Goal: Task Accomplishment & Management: Manage account settings

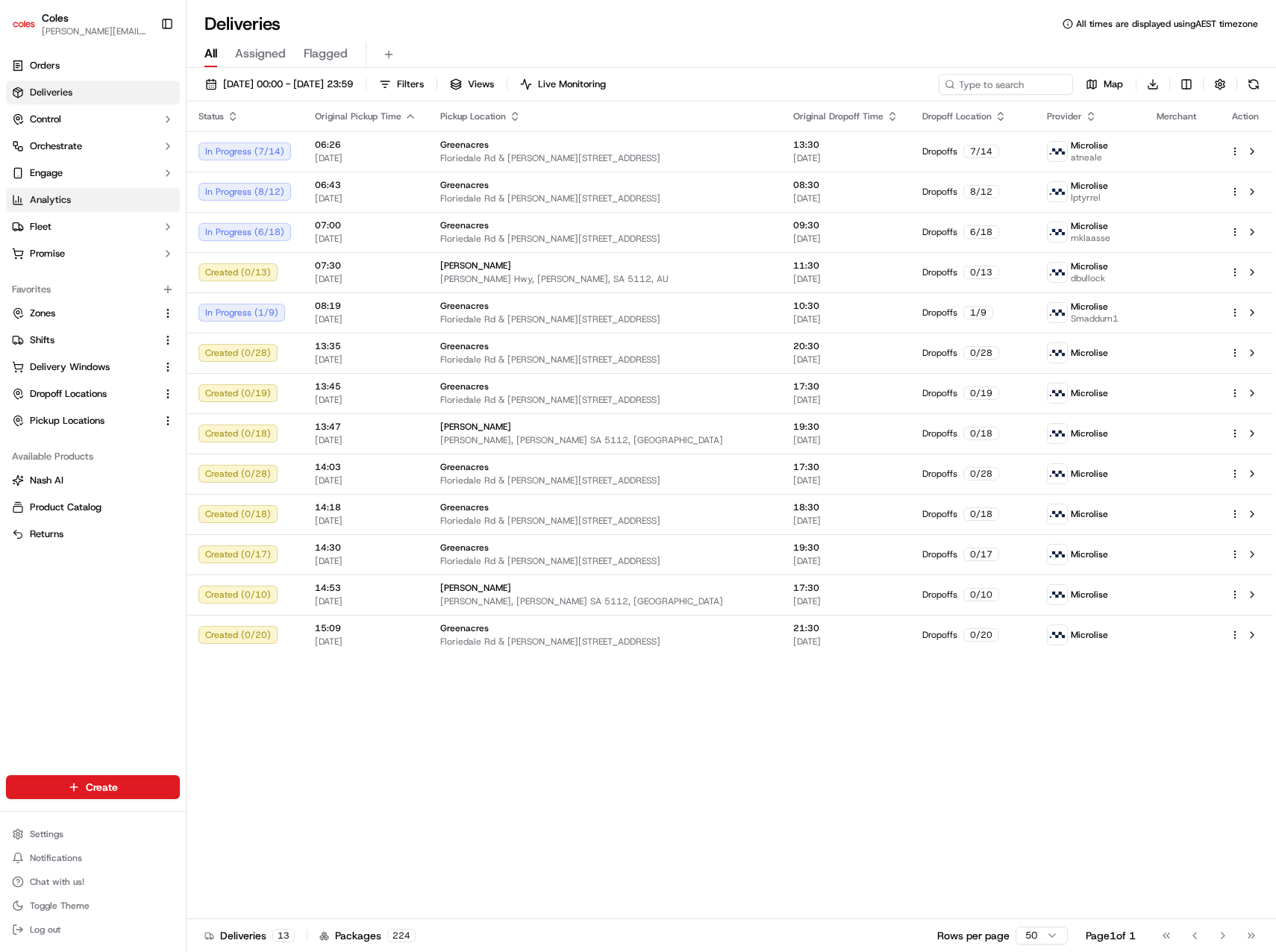
click at [60, 195] on span "Analytics" at bounding box center [50, 200] width 41 height 14
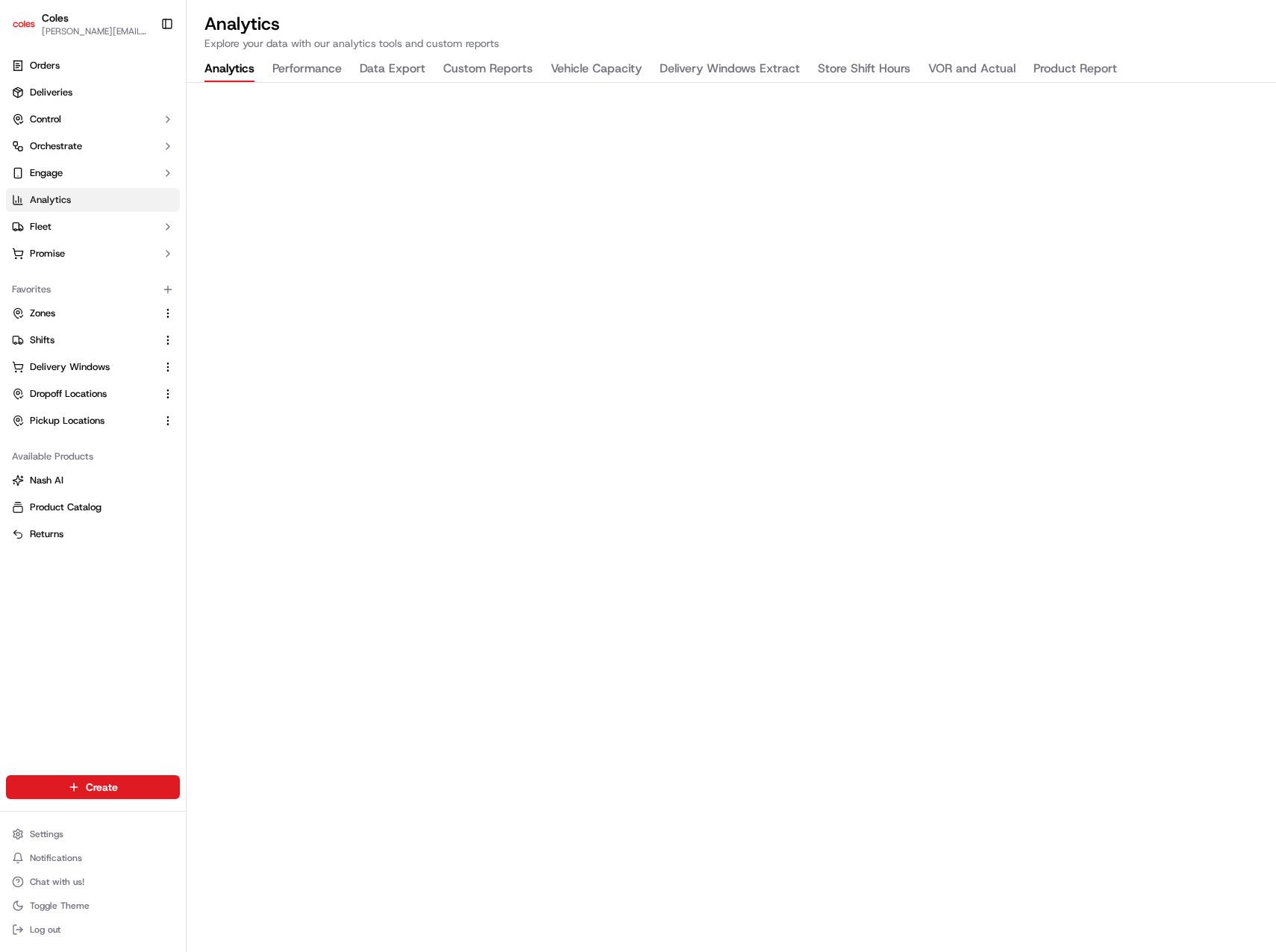
click at [154, 637] on div "Orders Deliveries Control Orchestrate Engage Analytics Fleet Promise Favorites …" at bounding box center [93, 405] width 186 height 716
click at [127, 665] on div "Orders Deliveries Control Orchestrate Engage Analytics Fleet Promise Favorites …" at bounding box center [93, 405] width 186 height 716
click at [1058, 66] on button "Product Report" at bounding box center [1075, 69] width 84 height 25
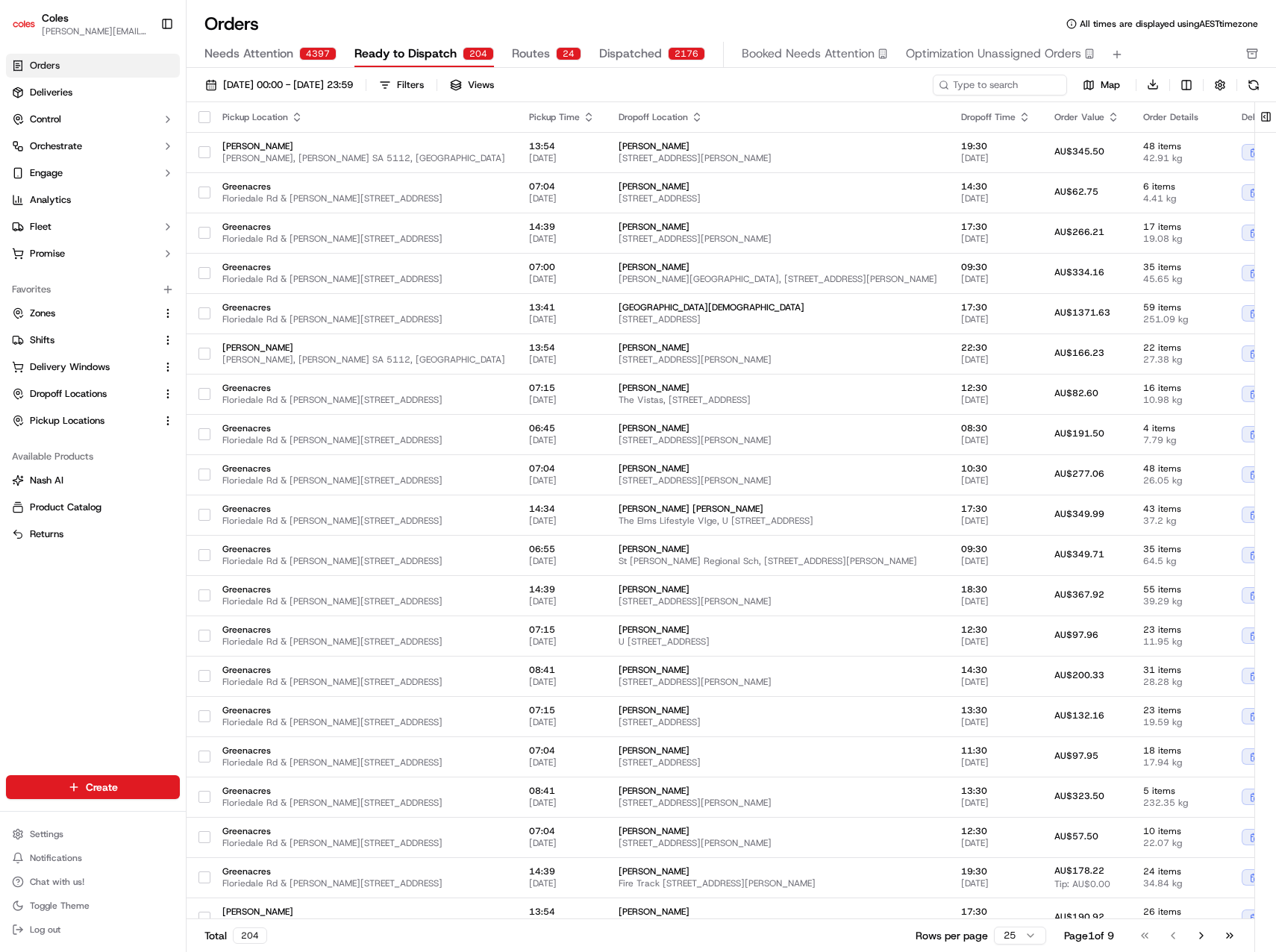
click at [571, 24] on div "Orders All times are displayed using AEST timezone" at bounding box center [731, 24] width 1089 height 24
click at [599, 53] on span "Dispatched" at bounding box center [631, 53] width 63 height 18
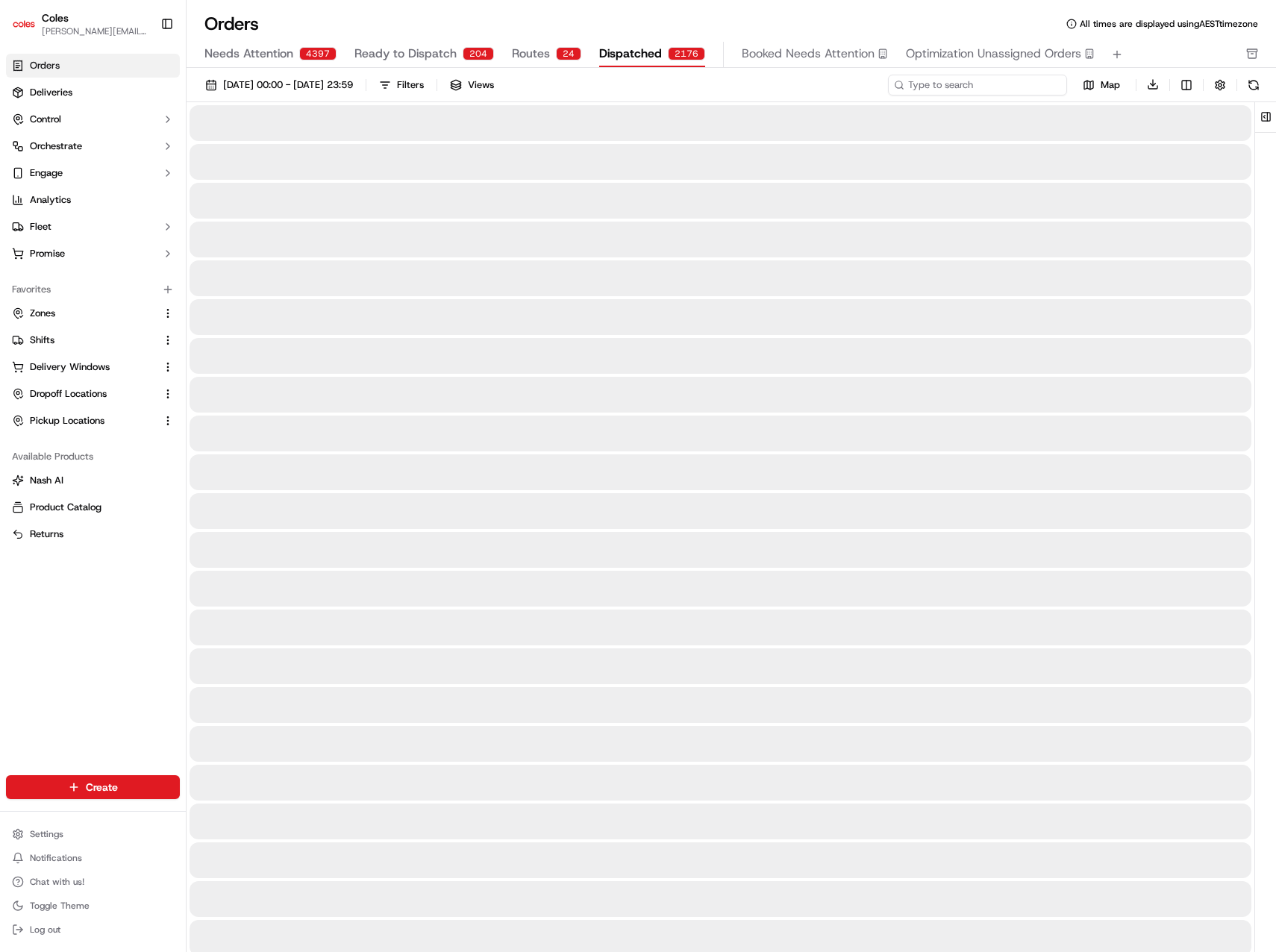
click at [965, 86] on input at bounding box center [978, 85] width 179 height 21
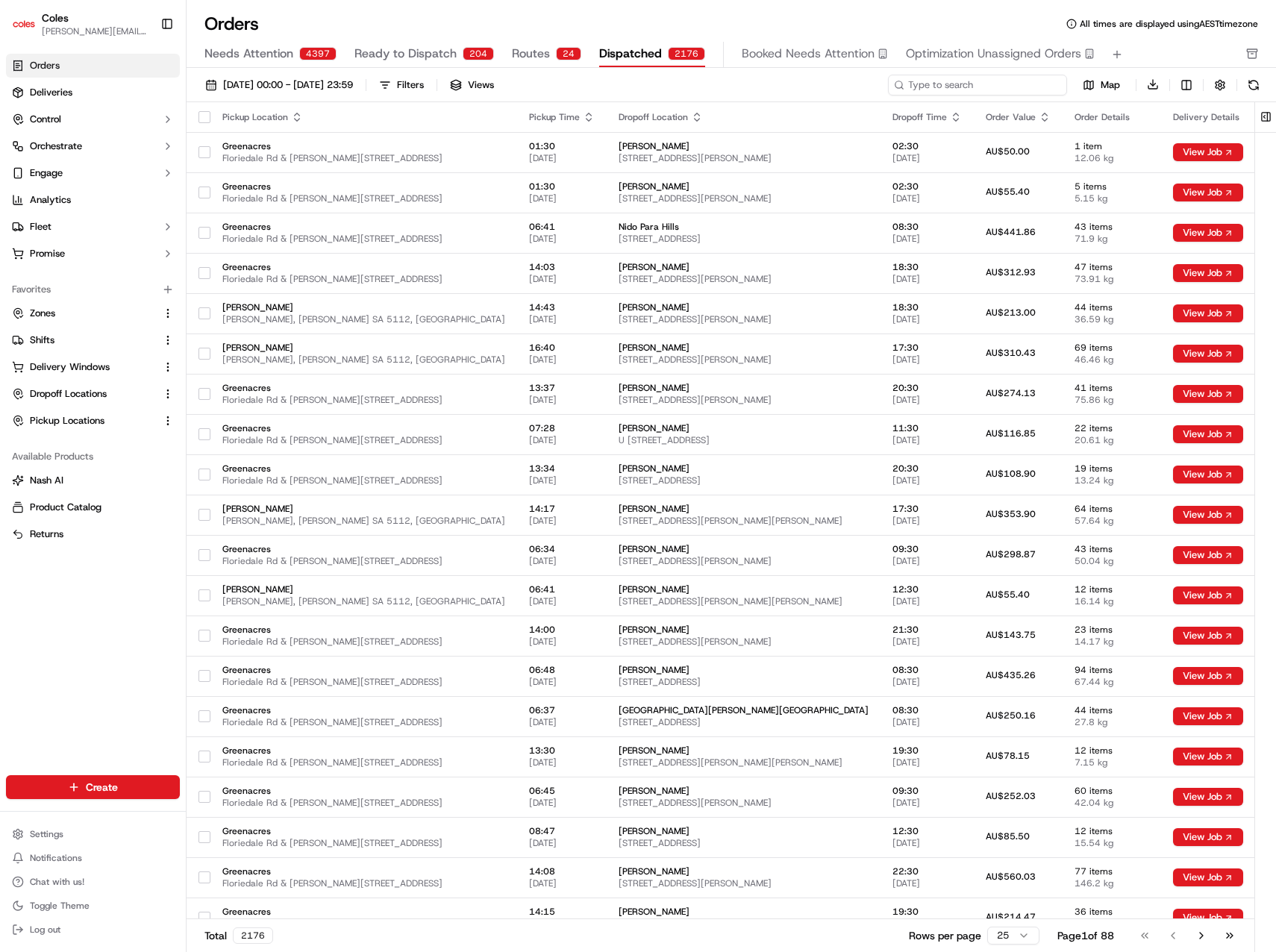
paste input "ord_2UhtSAkNNKgUv6yEWPXaS7"
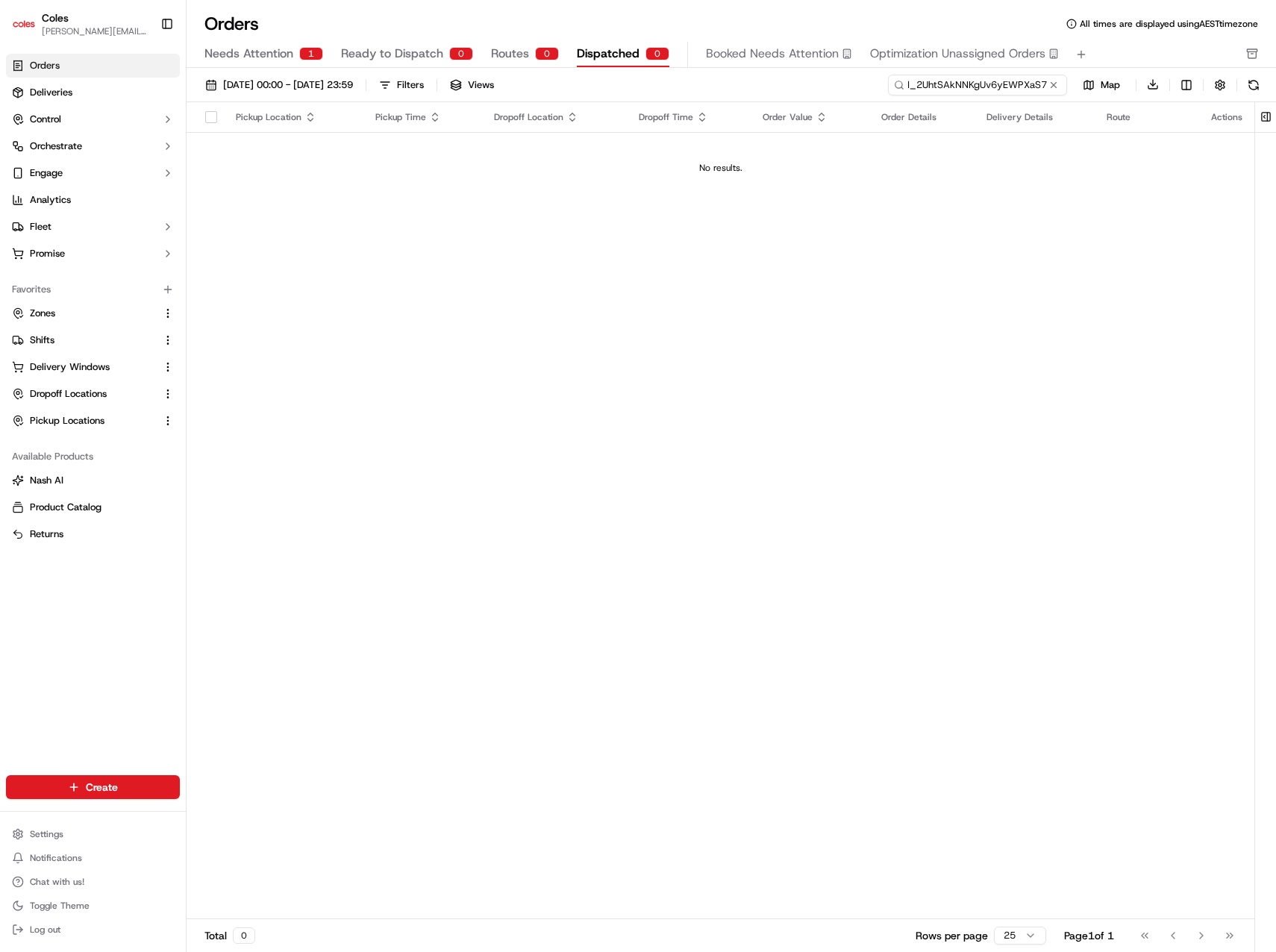
type input "ord_2UhtSAkNNKgUv6yEWPXaS7"
click at [401, 44] on button "Ready to Dispatch 0" at bounding box center [407, 54] width 132 height 25
click at [293, 50] on button "Needs Attention 1" at bounding box center [263, 54] width 119 height 25
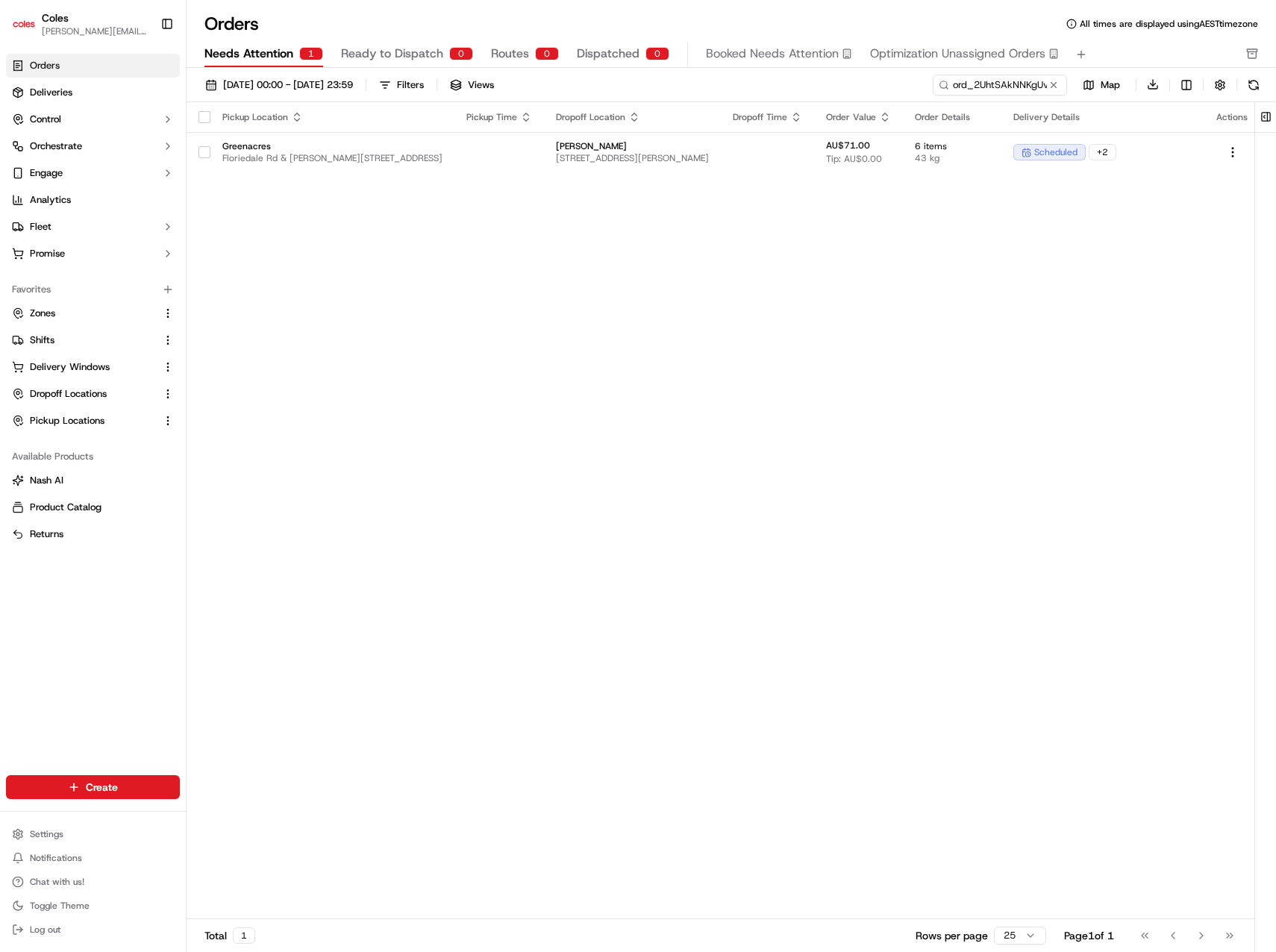
click at [875, 288] on div "Pickup Location Pickup Time Dropoff Location Dropoff Time Order Value Order Det…" at bounding box center [723, 511] width 1074 height 818
click at [1055, 85] on button at bounding box center [1053, 85] width 15 height 15
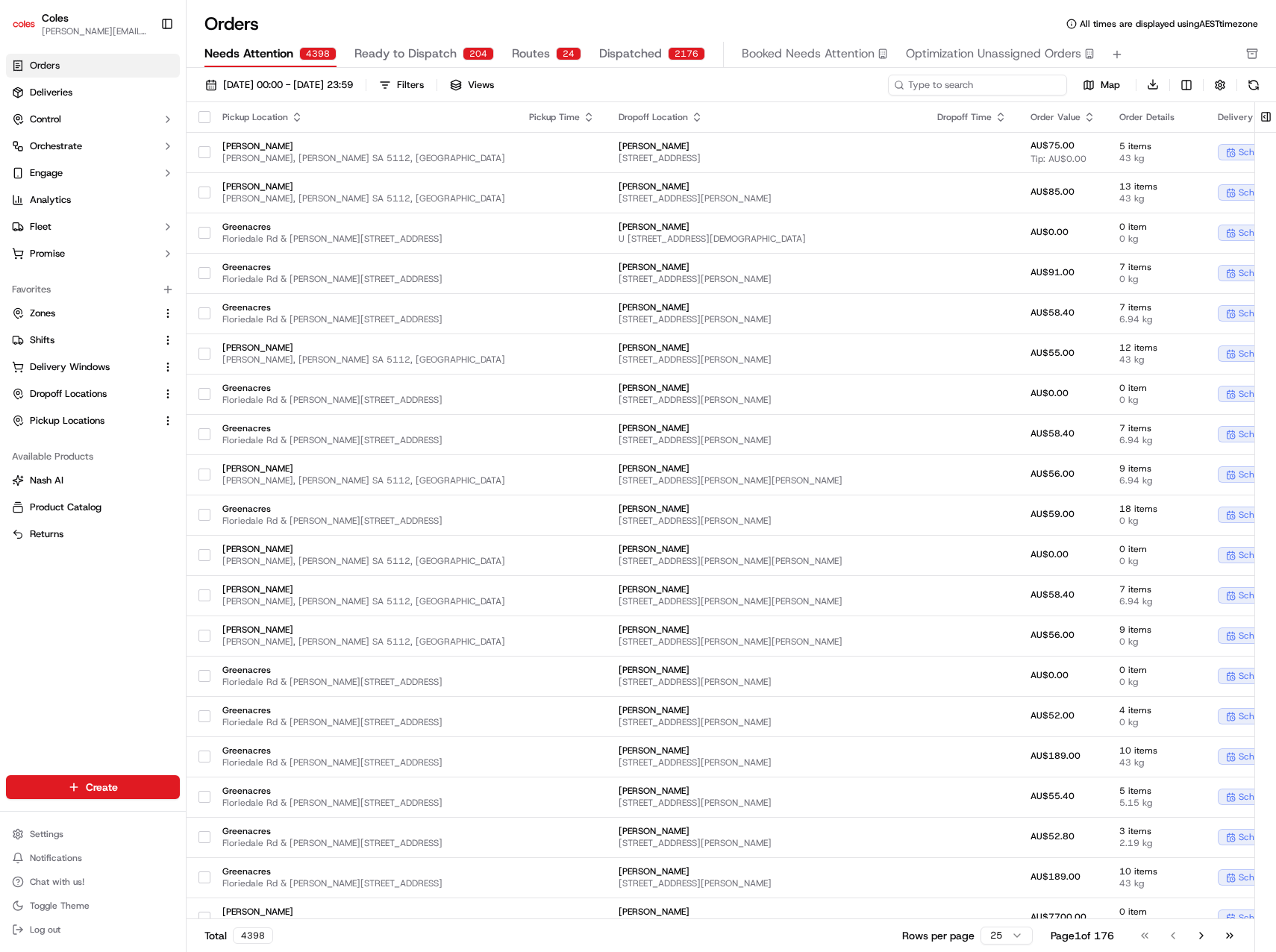
drag, startPoint x: 1022, startPoint y: 84, endPoint x: 951, endPoint y: 82, distance: 71.0
click at [951, 82] on input at bounding box center [978, 85] width 179 height 21
paste input "ord_8zY84E8MqRsRNhfDex8QA5"
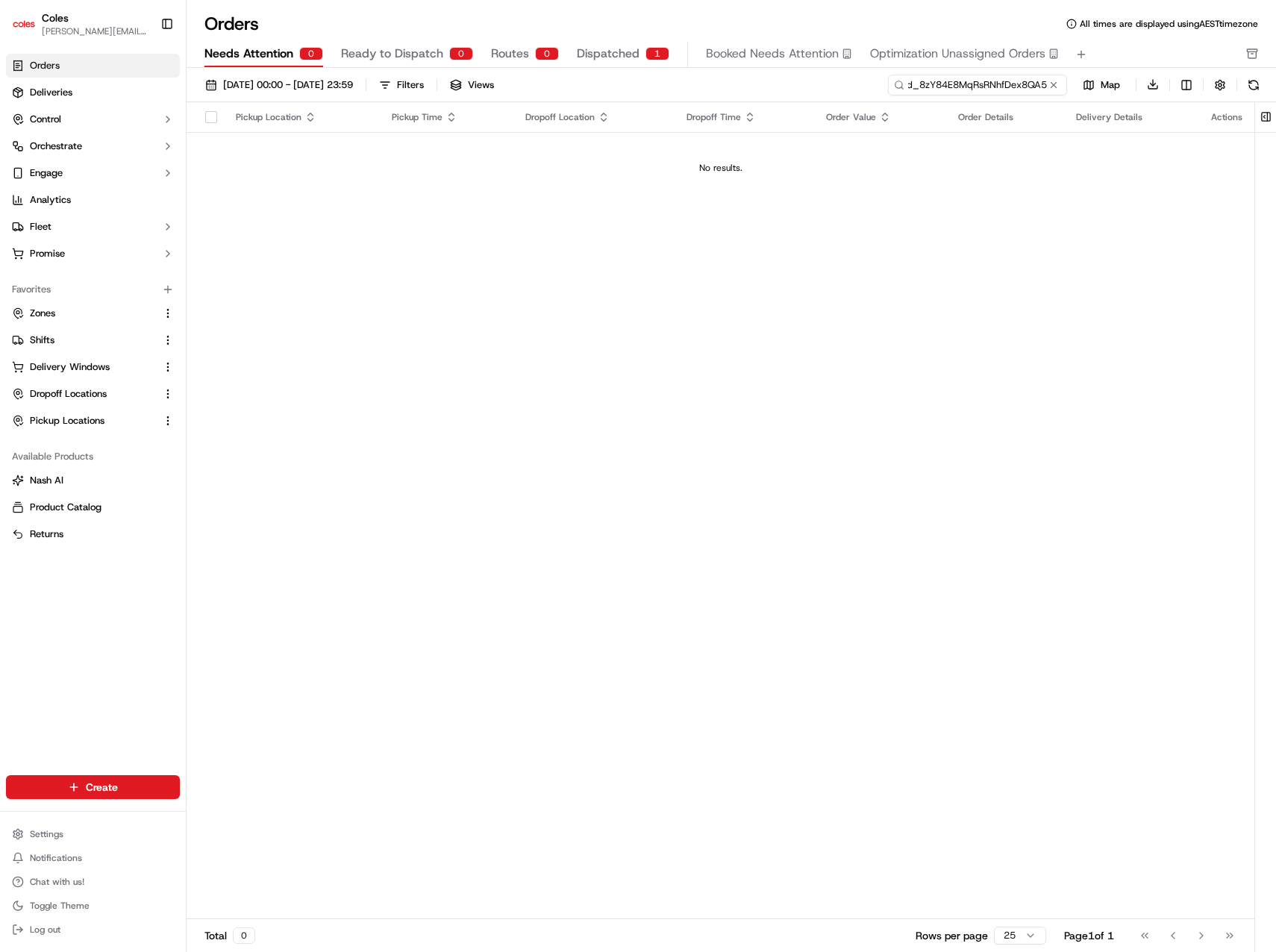
type input "ord_8zY84E8MqRsRNhfDex8QA5"
click at [598, 52] on span "Dispatched" at bounding box center [608, 53] width 63 height 18
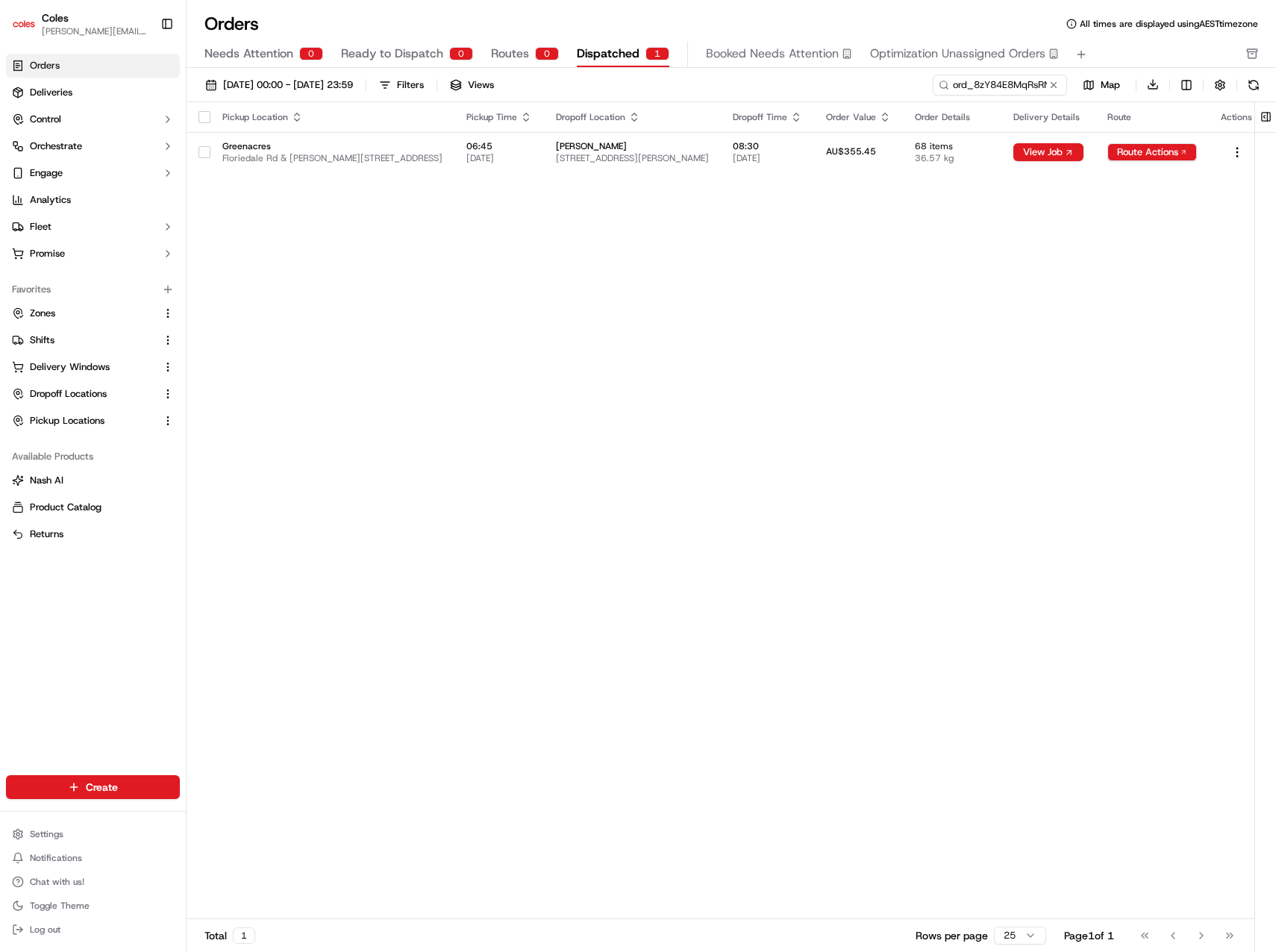
click at [782, 288] on div "Pickup Location Pickup Time Dropoff Location Dropoff Time Order Value Order Det…" at bounding box center [725, 511] width 1078 height 818
click at [698, 227] on div "Pickup Location Pickup Time Dropoff Location Dropoff Time Order Value Order Det…" at bounding box center [725, 511] width 1078 height 818
click at [1065, 157] on button "View Job" at bounding box center [1048, 152] width 70 height 18
click at [711, 295] on div "Pickup Location Pickup Time Dropoff Location Dropoff Time Order Value Order Det…" at bounding box center [725, 511] width 1078 height 818
click at [436, 219] on div "Pickup Location Pickup Time Dropoff Location Dropoff Time Order Value Order Det…" at bounding box center [725, 511] width 1078 height 818
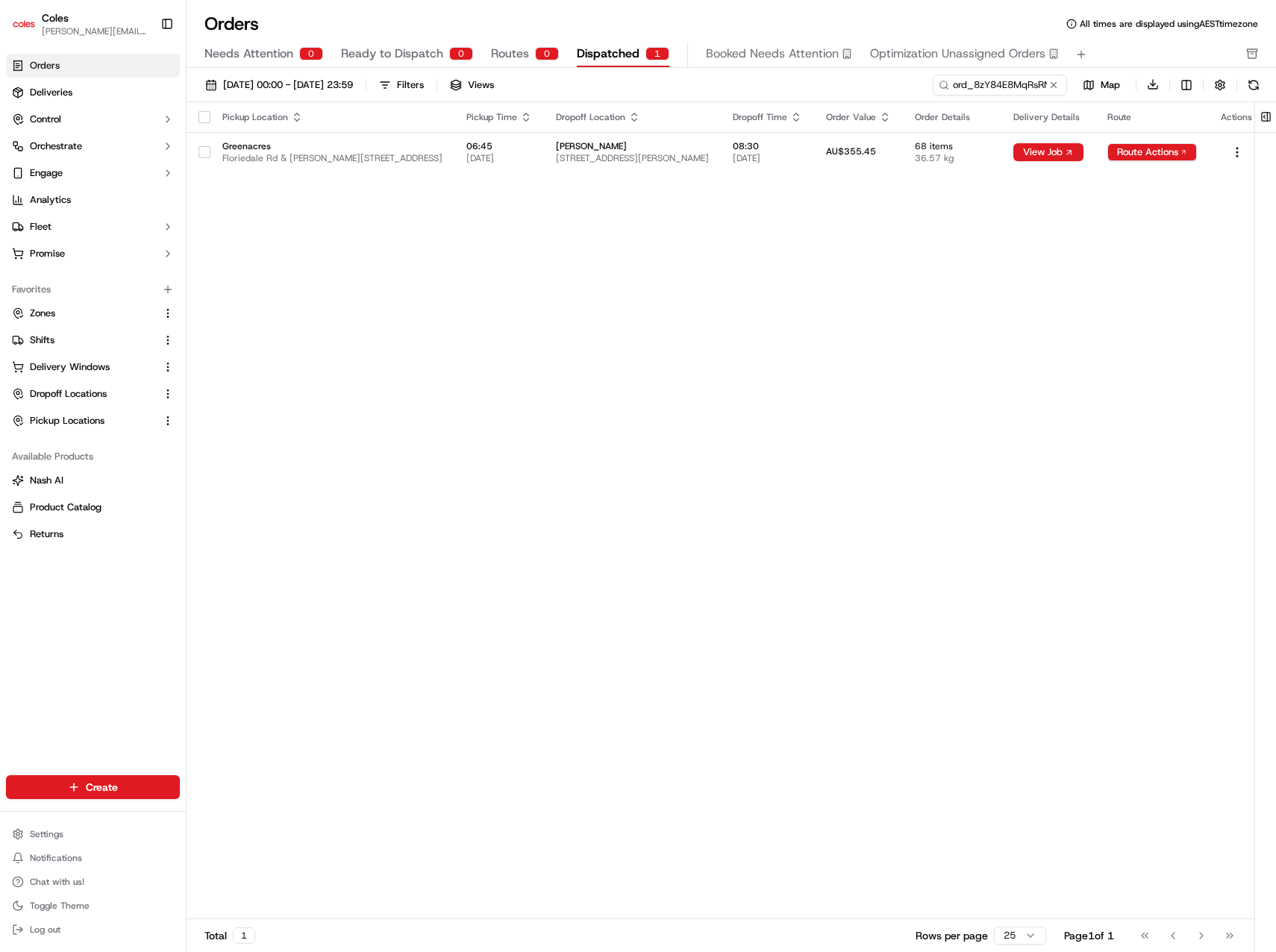
click at [730, 299] on div "Pickup Location Pickup Time Dropoff Location Dropoff Time Order Value Order Det…" at bounding box center [725, 511] width 1078 height 818
click at [1076, 198] on div "Pickup Location Pickup Time Dropoff Location Dropoff Time Order Value Order Det…" at bounding box center [725, 511] width 1078 height 818
drag, startPoint x: 851, startPoint y: 271, endPoint x: 758, endPoint y: 228, distance: 102.5
click at [851, 271] on div "Pickup Location Pickup Time Dropoff Location Dropoff Time Order Value Order Det…" at bounding box center [725, 511] width 1078 height 818
click at [1052, 85] on button at bounding box center [1053, 85] width 15 height 15
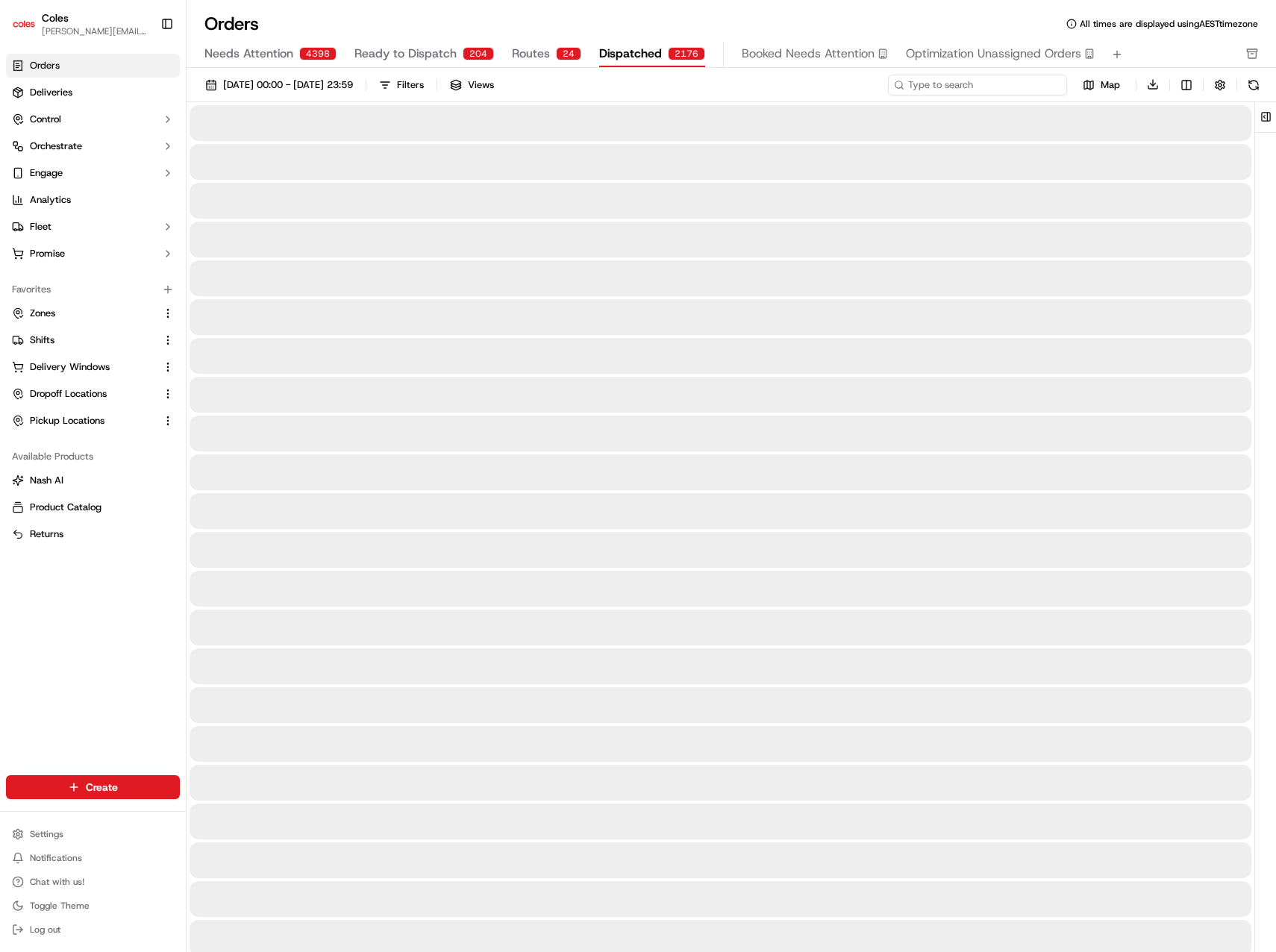
click at [1013, 85] on input at bounding box center [978, 85] width 179 height 21
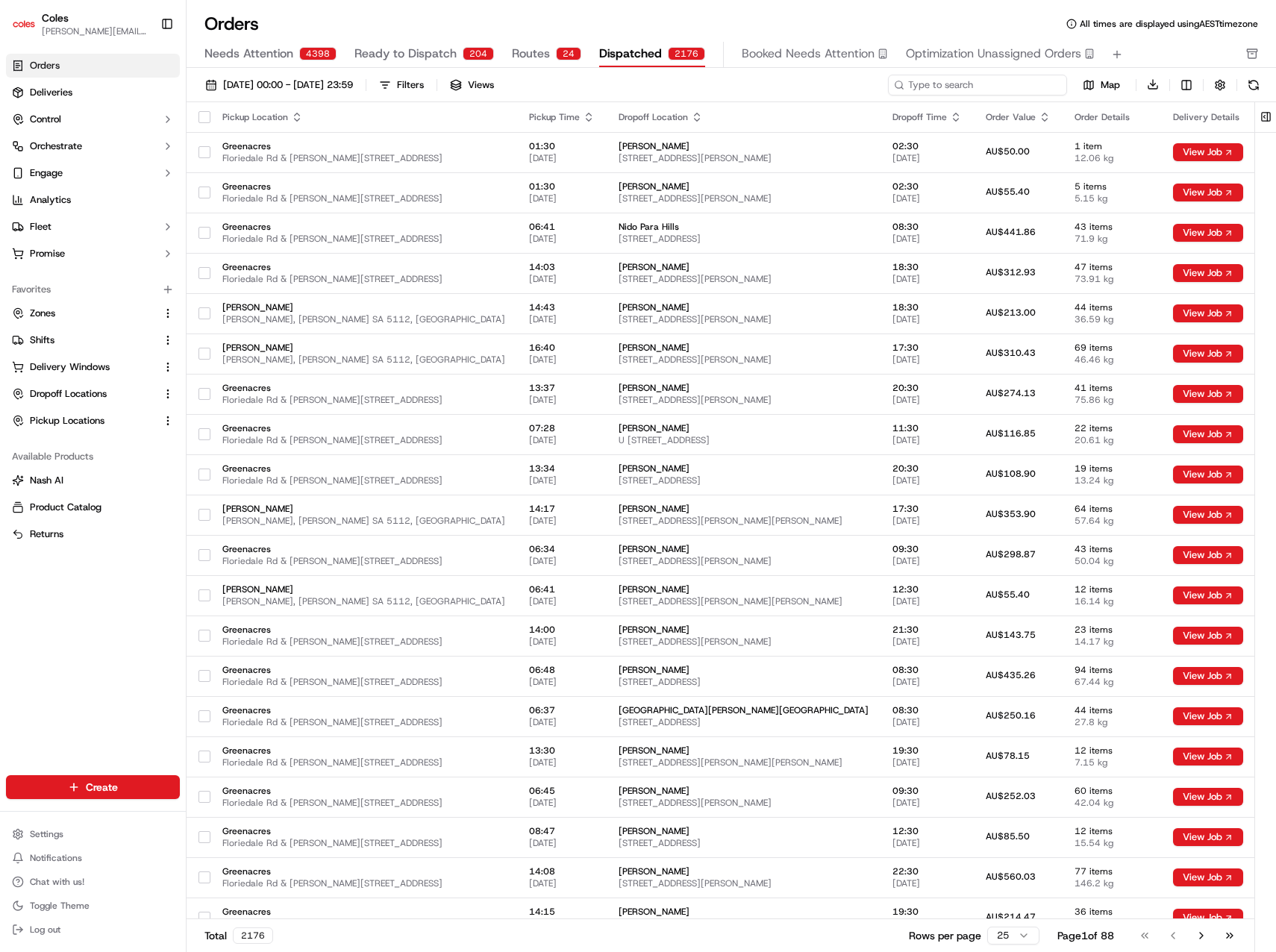
paste input "ord_M2GtsWHLEDLXF4XjcQYAdJ"
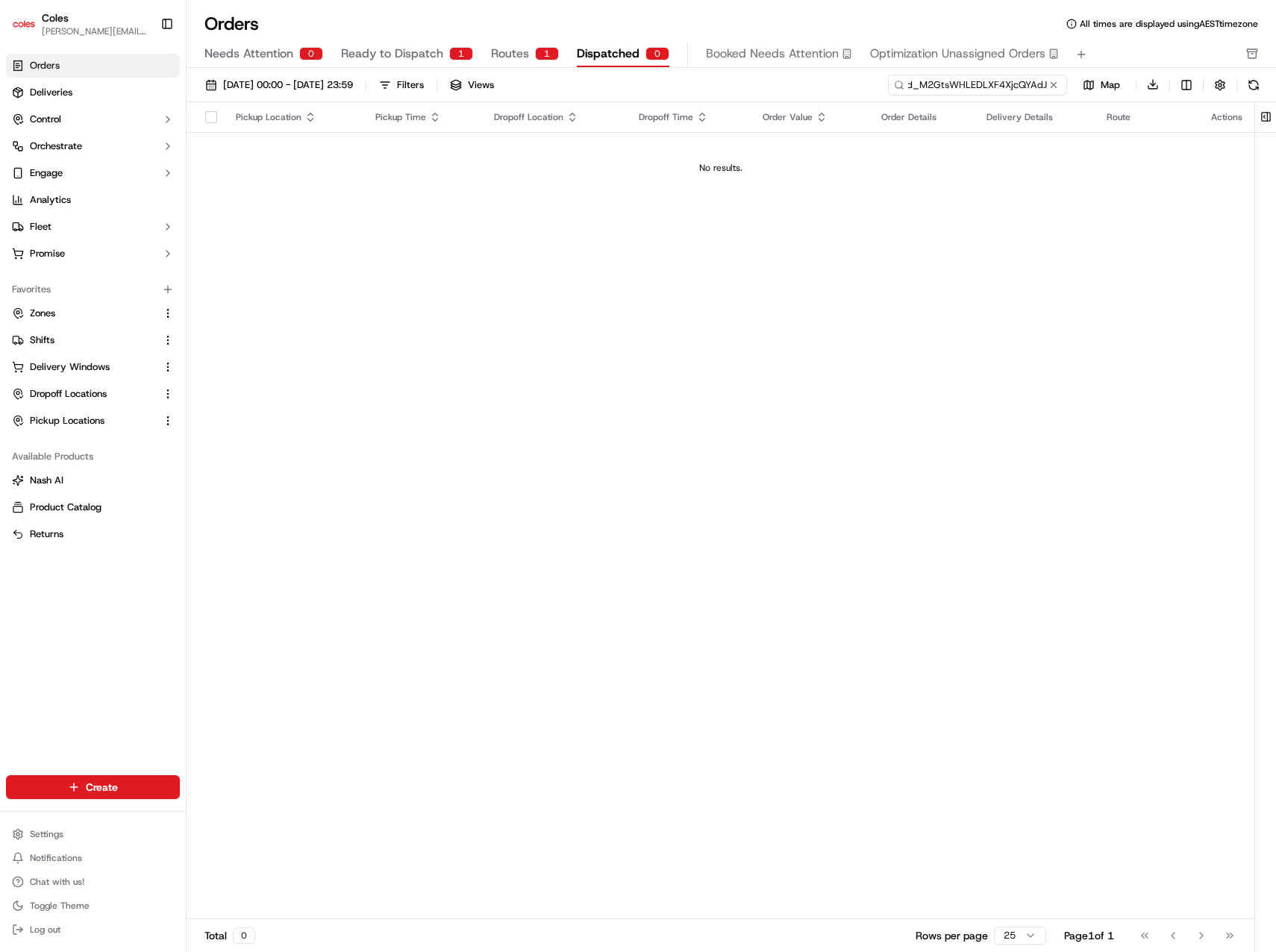
type input "ord_M2GtsWHLEDLXF4XjcQYAdJ"
click at [408, 35] on div "Orders All times are displayed using AEST timezone" at bounding box center [731, 24] width 1089 height 24
drag, startPoint x: 424, startPoint y: 52, endPoint x: 424, endPoint y: 44, distance: 8.0
click at [424, 52] on span "Ready to Dispatch" at bounding box center [392, 53] width 102 height 18
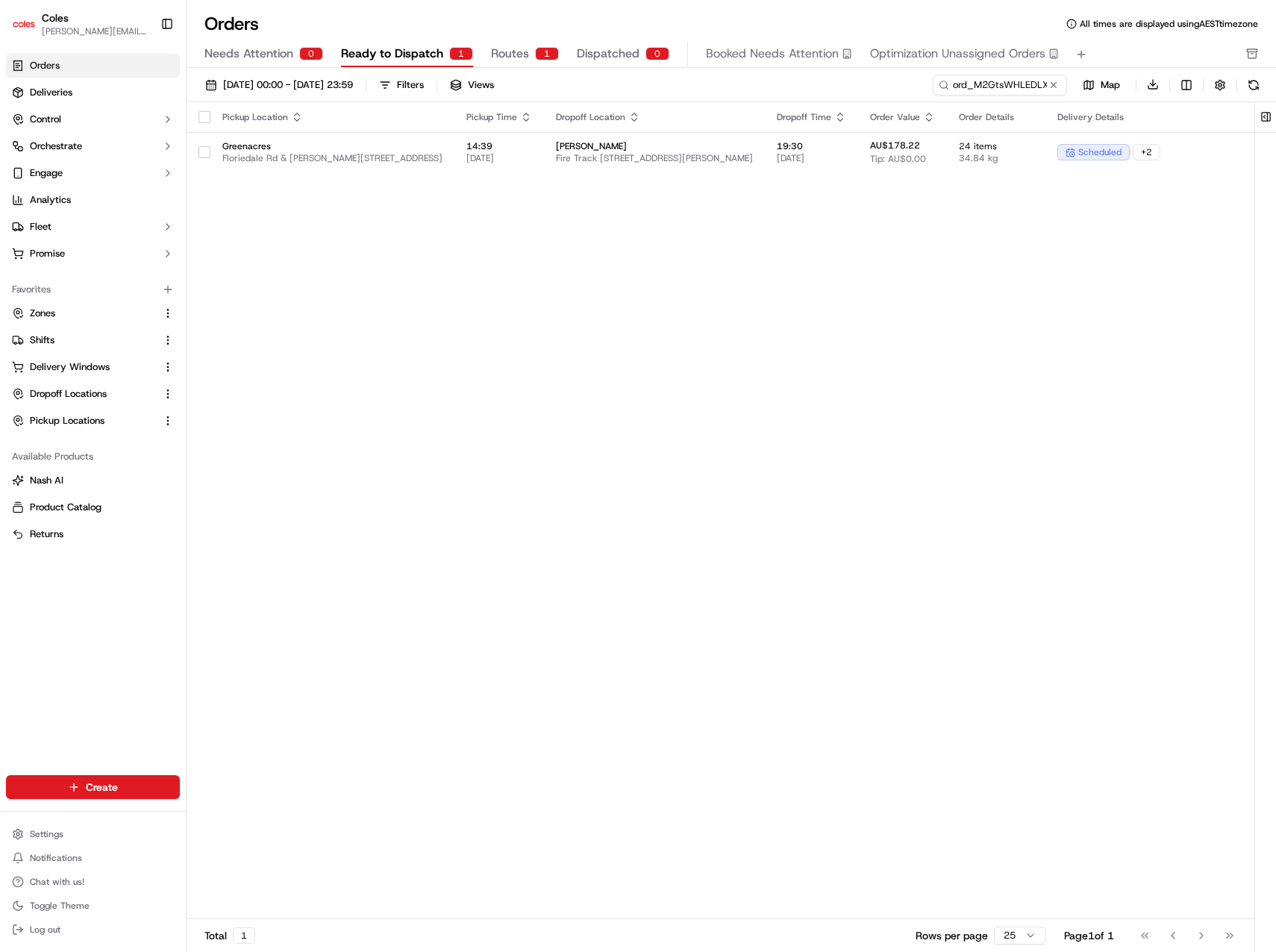
click at [840, 374] on div "Pickup Location Pickup Time Dropoff Location Dropoff Time Order Value Order Det…" at bounding box center [869, 511] width 1367 height 818
click at [640, 393] on div "Pickup Location Pickup Time Dropoff Location Dropoff Time Order Value Order Det…" at bounding box center [869, 511] width 1367 height 818
click at [587, 307] on div "Pickup Location Pickup Time Dropoff Location Dropoff Time Order Value Order Det…" at bounding box center [869, 511] width 1367 height 818
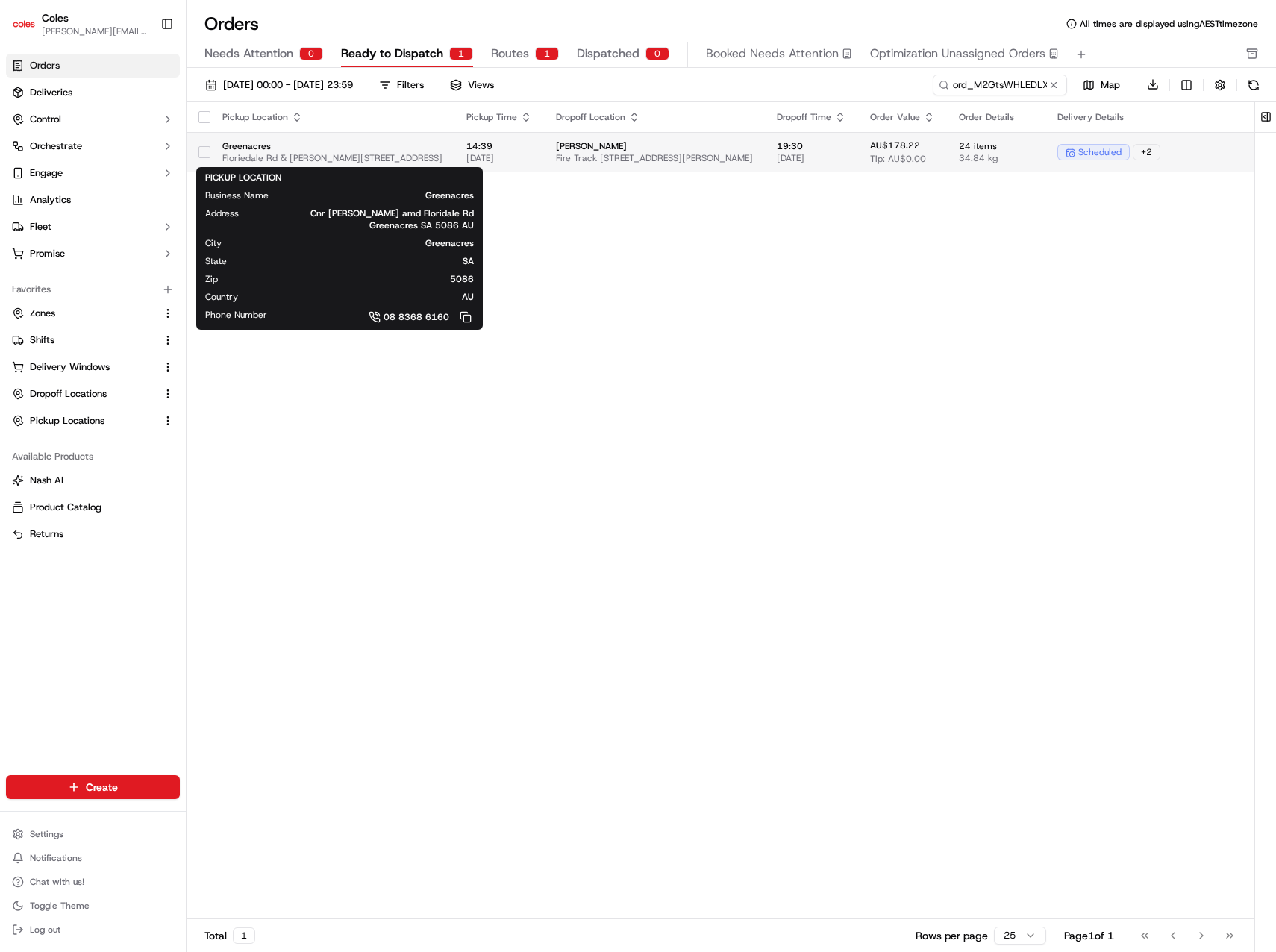
click at [413, 148] on span "Greenacres" at bounding box center [332, 146] width 220 height 12
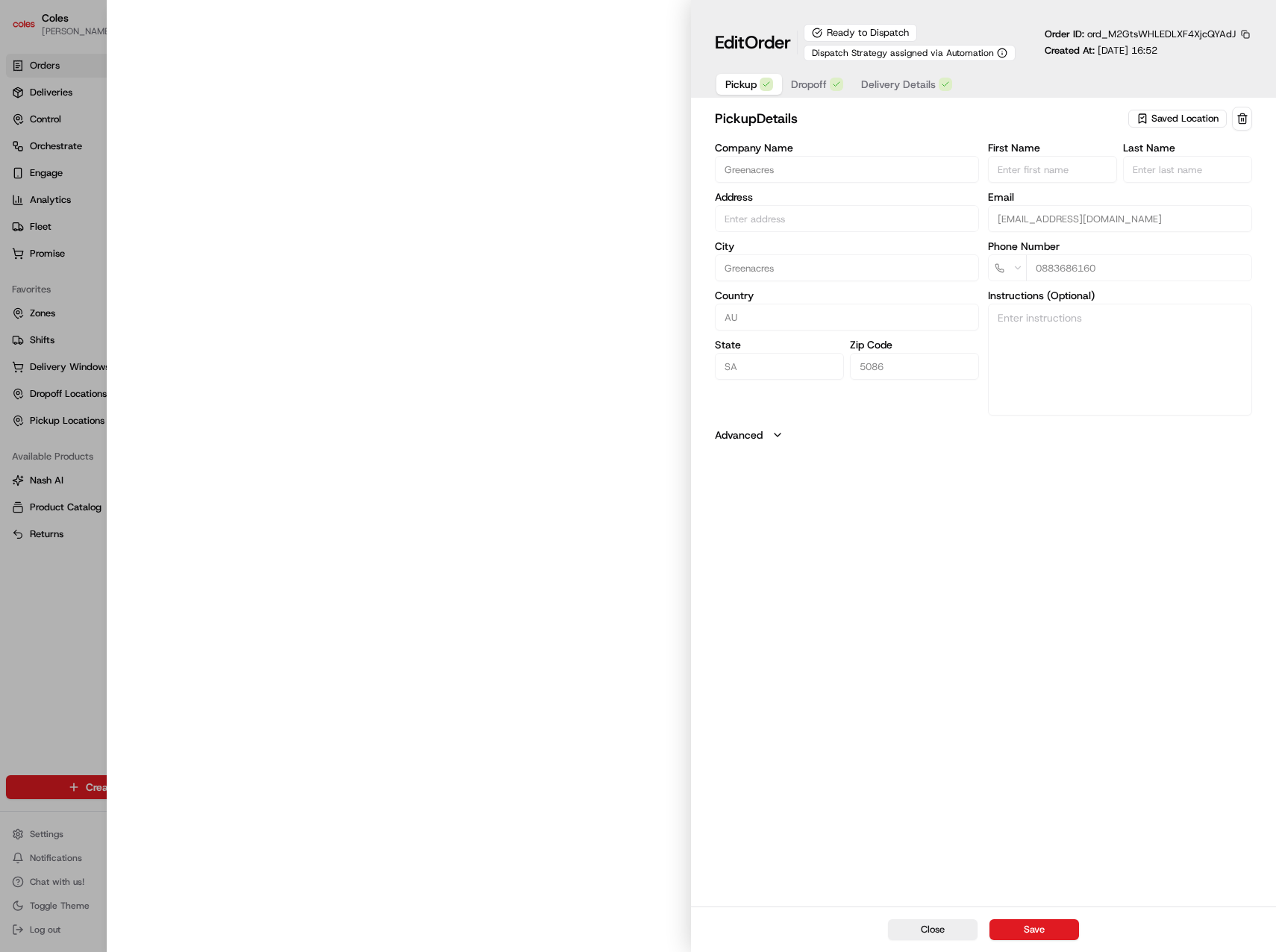
type input "Cnr Muller Rd amd Floridale Rd Greenacres SA 5086 AU"
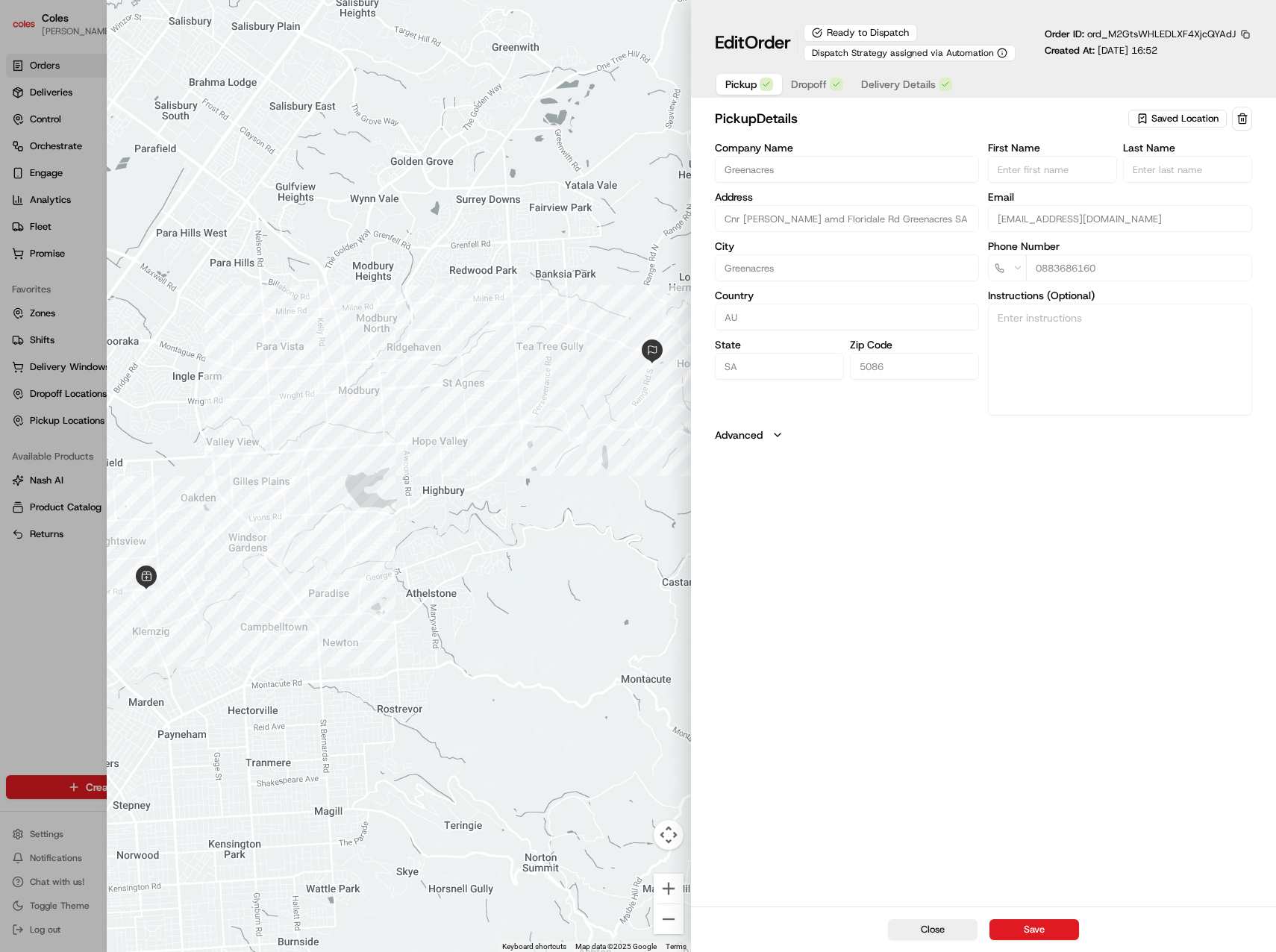
drag, startPoint x: 899, startPoint y: 90, endPoint x: 909, endPoint y: 91, distance: 10.0
click at [899, 90] on span "Delivery Details" at bounding box center [898, 84] width 74 height 15
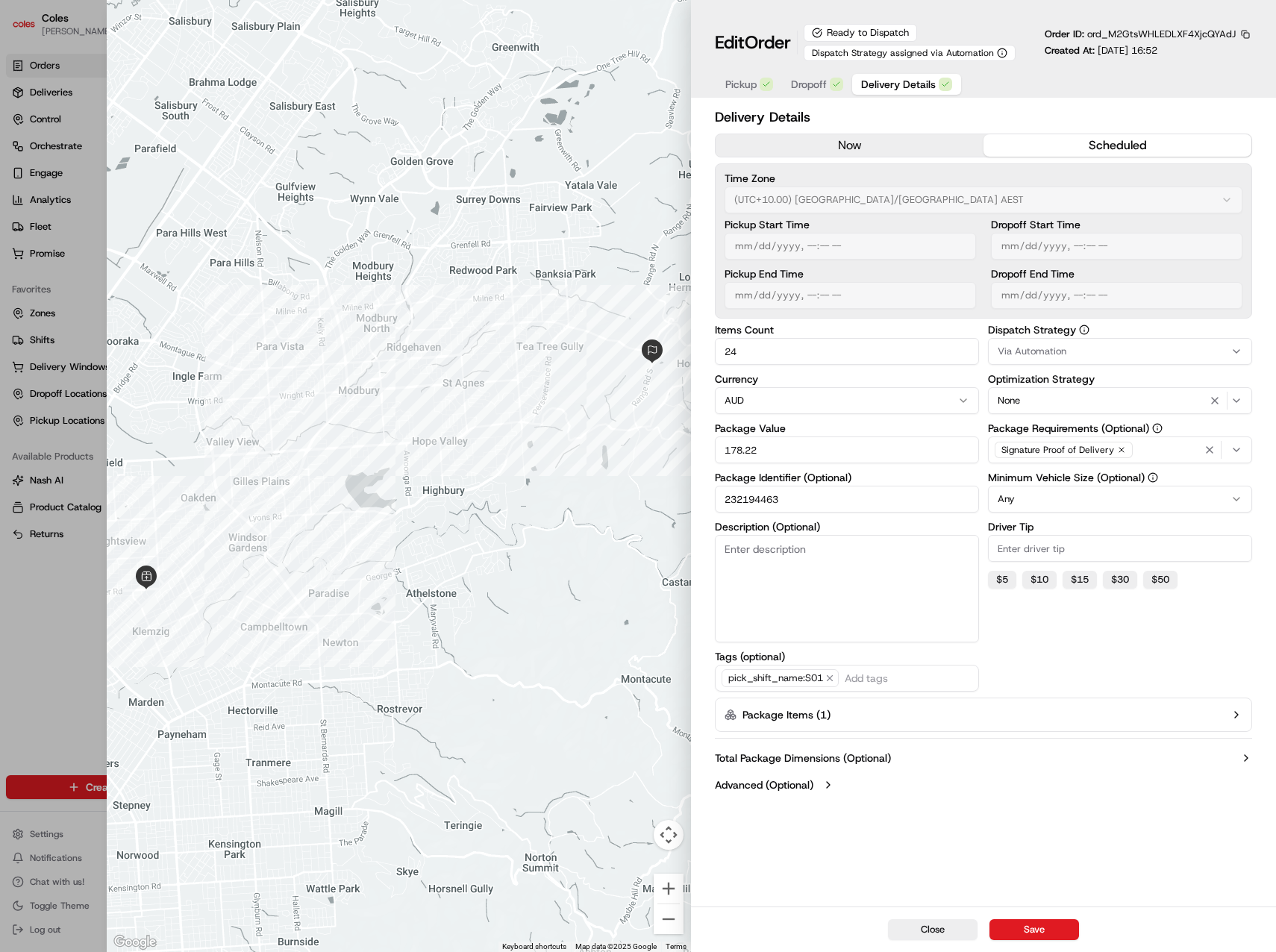
click at [828, 132] on div "Delivery Details now scheduled Time Zone (UTC+10.00) Australia/Sydney AEST Pick…" at bounding box center [983, 452] width 537 height 691
click at [840, 151] on button "now" at bounding box center [849, 145] width 268 height 23
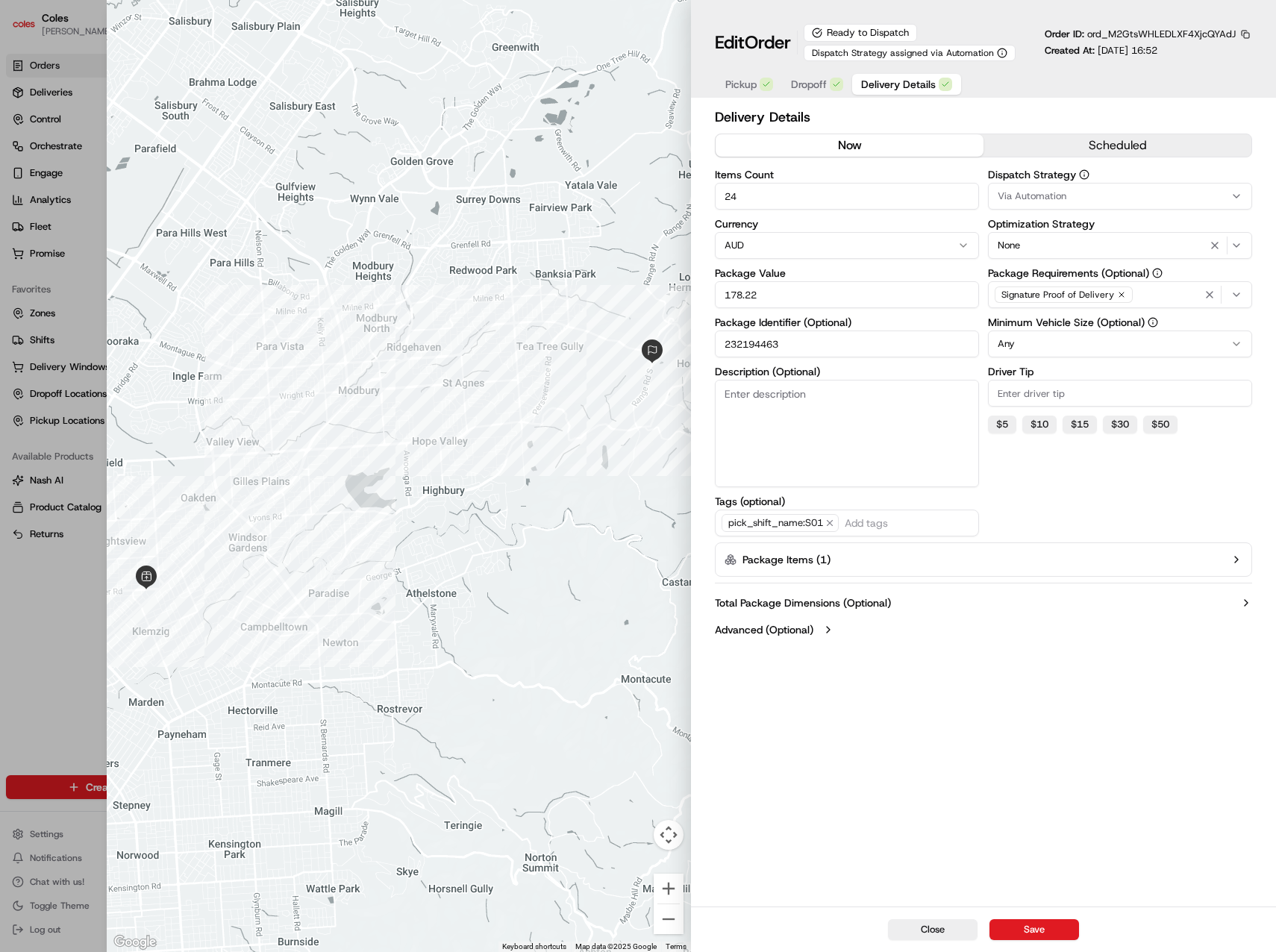
click at [1024, 147] on button "scheduled" at bounding box center [1117, 145] width 268 height 23
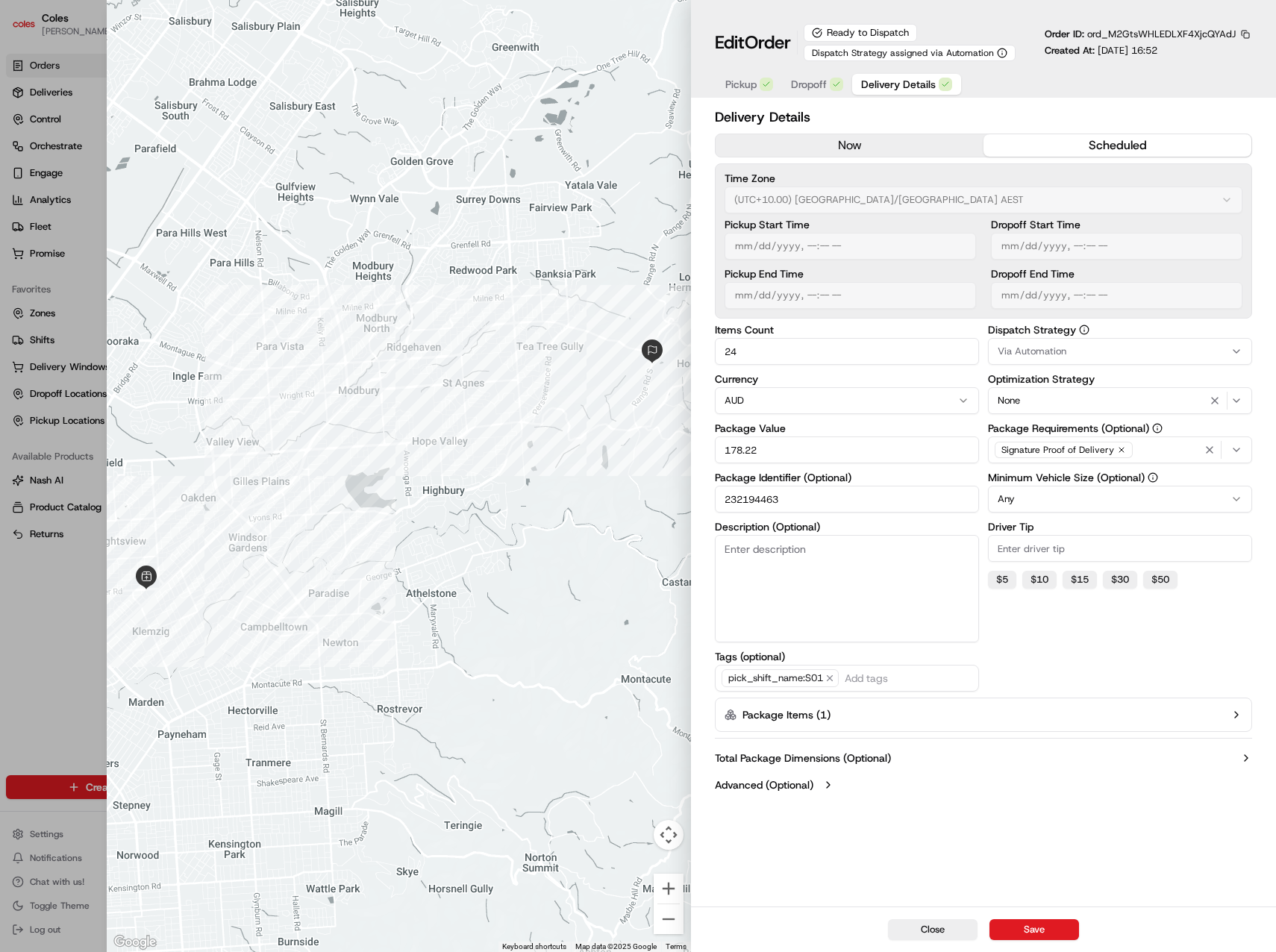
drag, startPoint x: 809, startPoint y: 80, endPoint x: 744, endPoint y: 84, distance: 65.1
click at [809, 80] on span "Dropoff" at bounding box center [808, 84] width 35 height 15
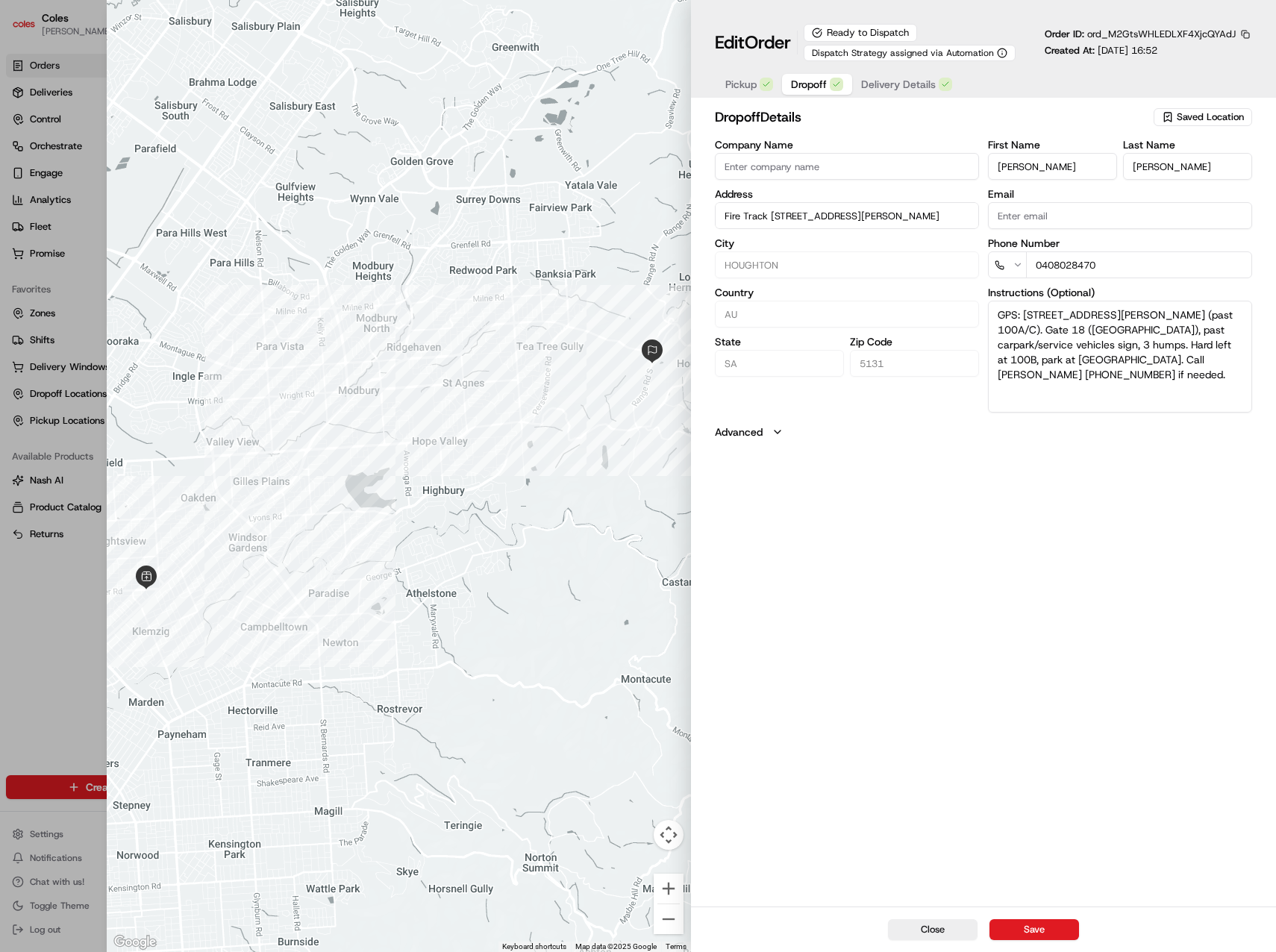
click at [749, 86] on span "Pickup" at bounding box center [740, 84] width 31 height 15
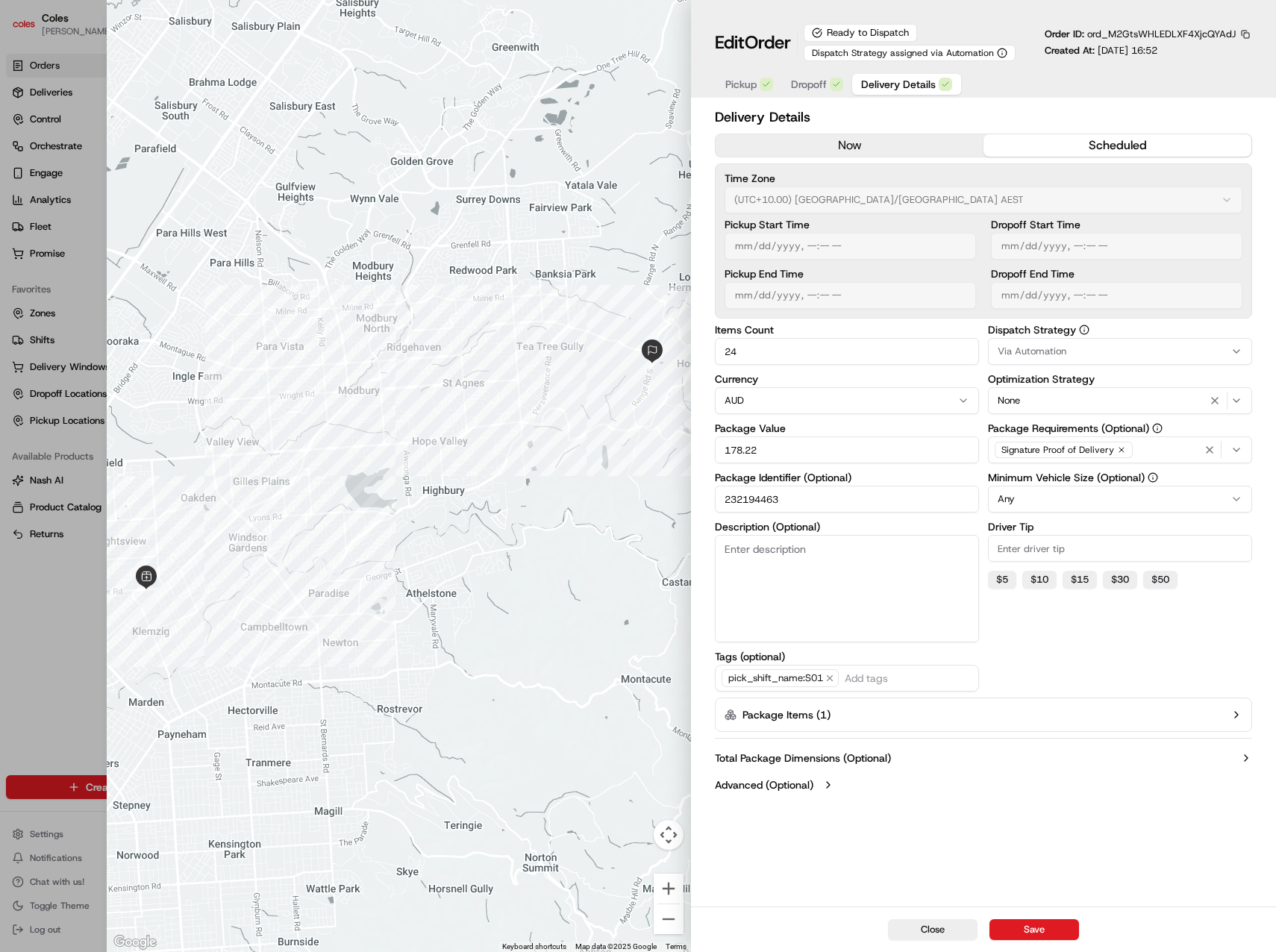
click at [913, 80] on span "Delivery Details" at bounding box center [898, 84] width 74 height 15
click at [794, 786] on label "Advanced (Optional)" at bounding box center [764, 785] width 98 height 15
click at [1072, 713] on button "Package Items ( 1 )" at bounding box center [983, 715] width 537 height 35
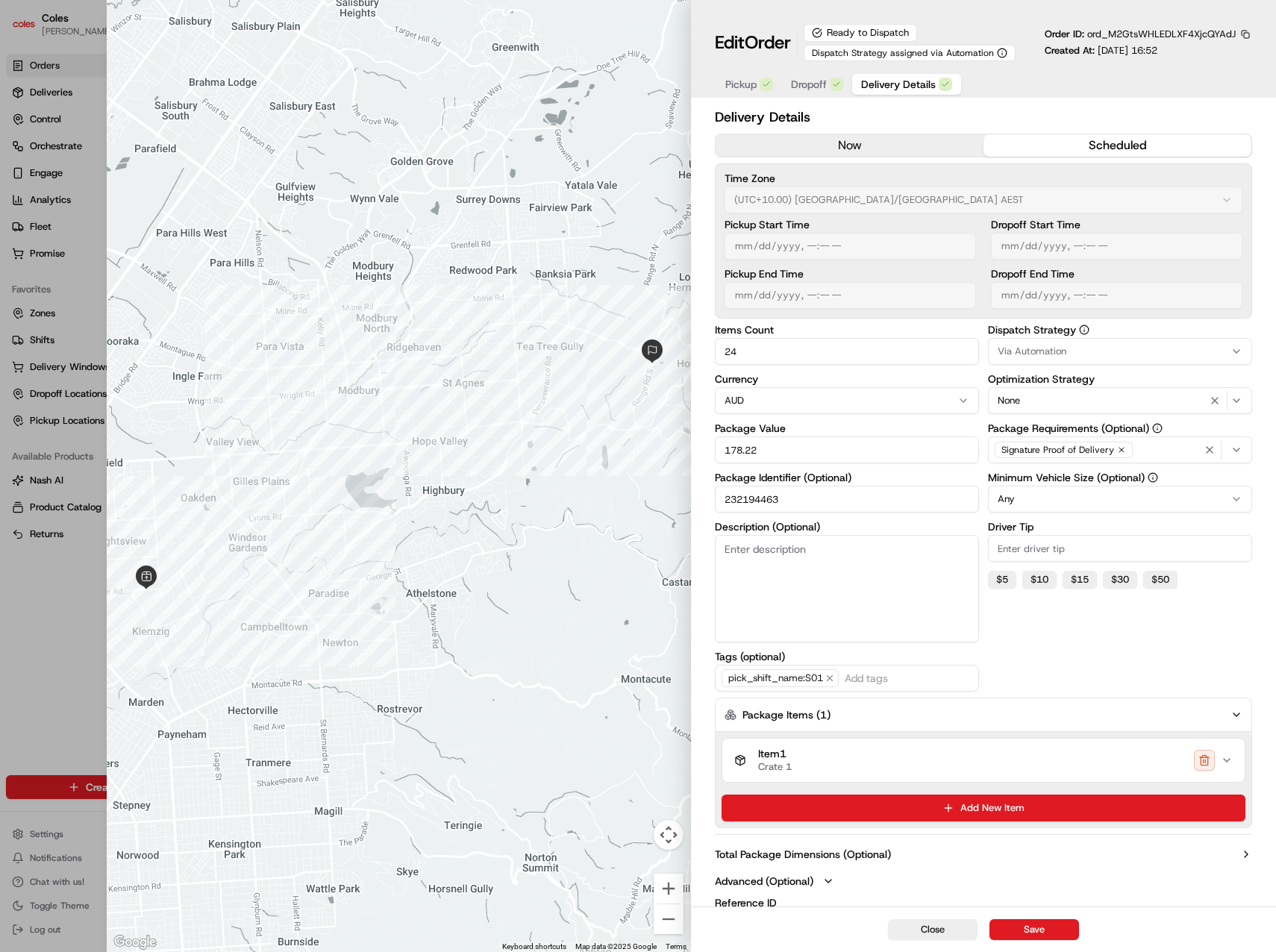
drag, startPoint x: 65, startPoint y: 621, endPoint x: 215, endPoint y: 203, distance: 444.1
click at [65, 621] on div at bounding box center [638, 476] width 1276 height 952
type input "1"
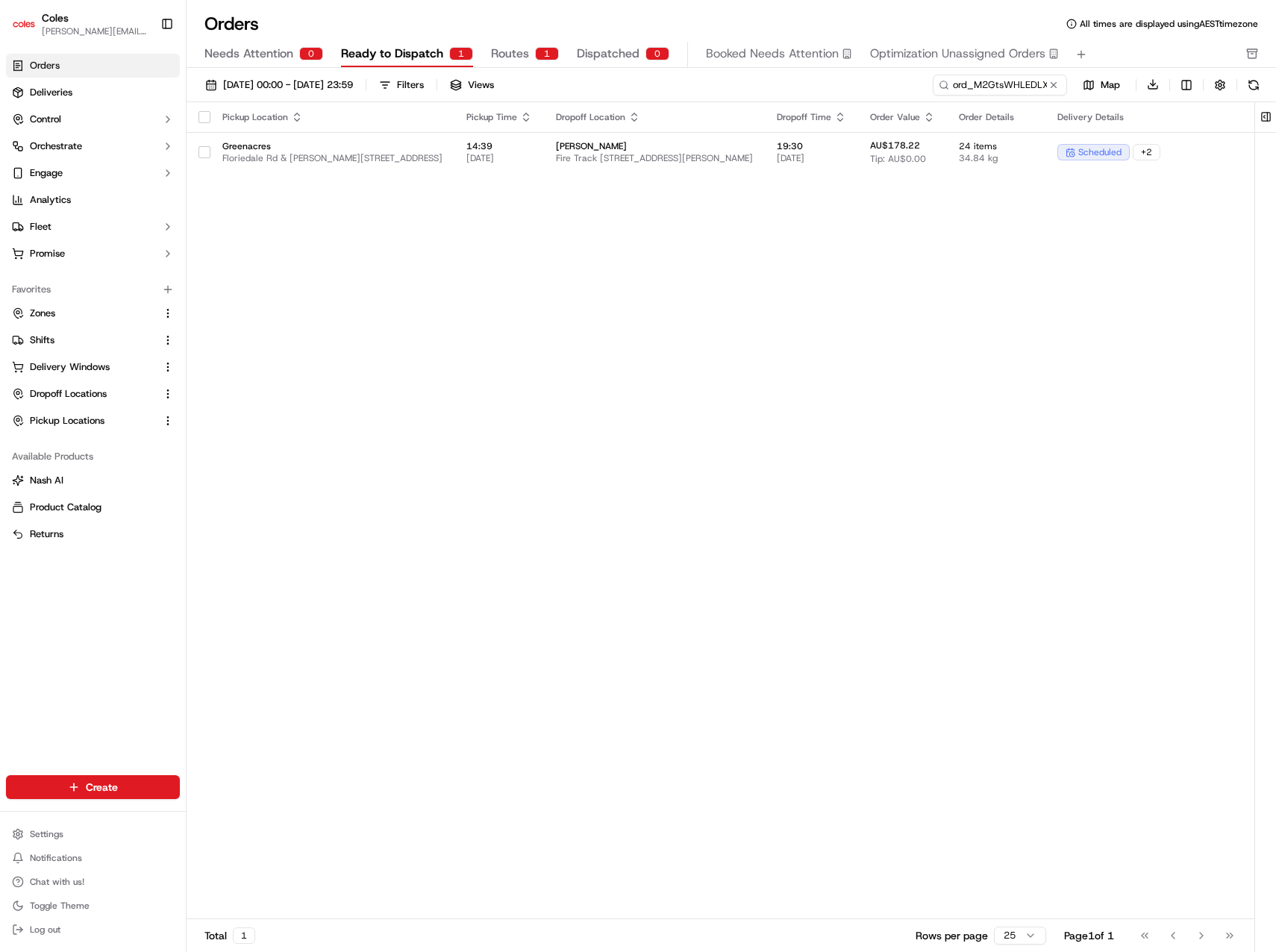
drag, startPoint x: 1048, startPoint y: 86, endPoint x: 1032, endPoint y: 87, distance: 16.0
click at [1048, 86] on button at bounding box center [1053, 85] width 15 height 15
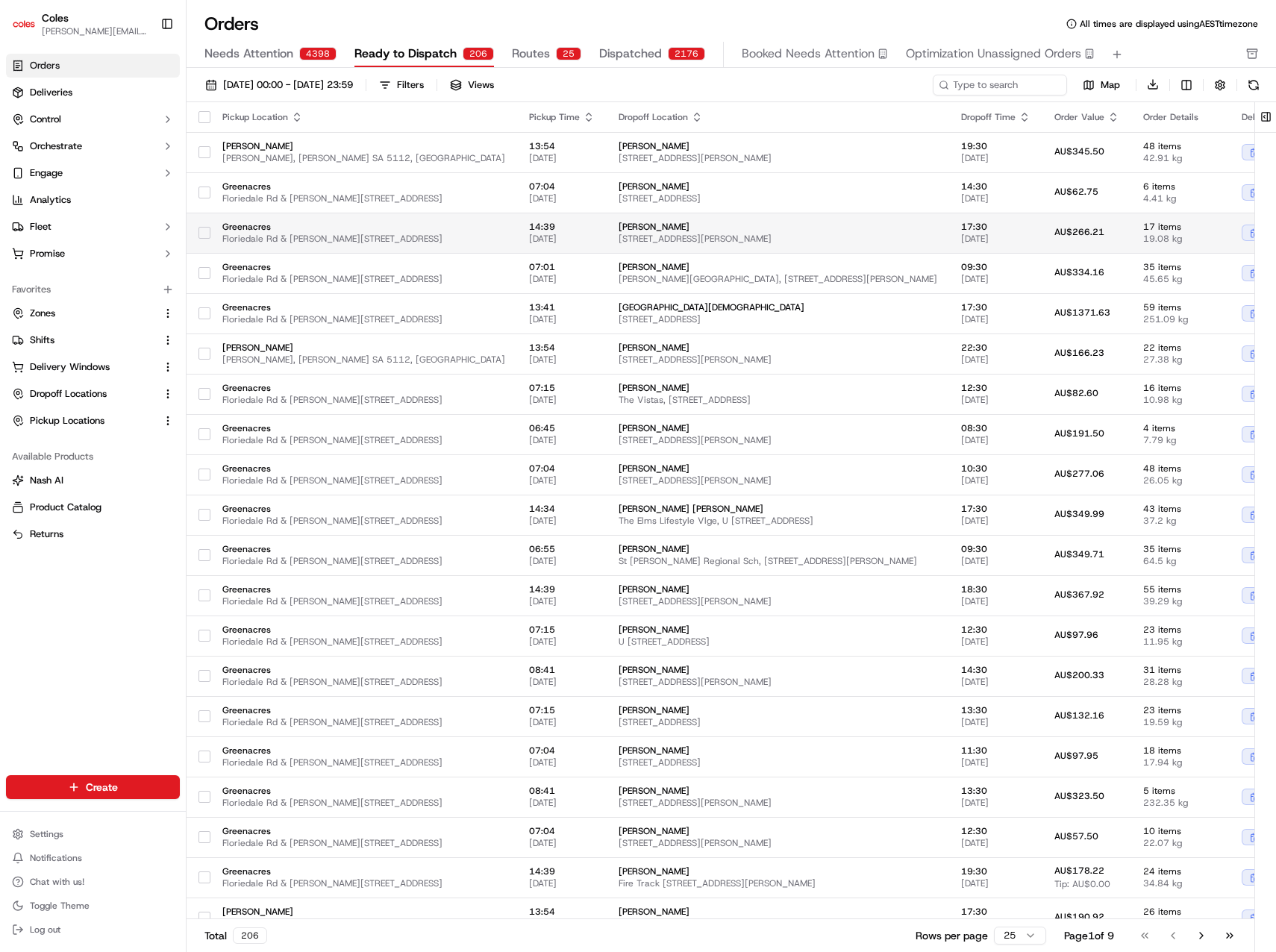
click at [619, 224] on span "Amanda Gentilcore" at bounding box center [778, 227] width 319 height 12
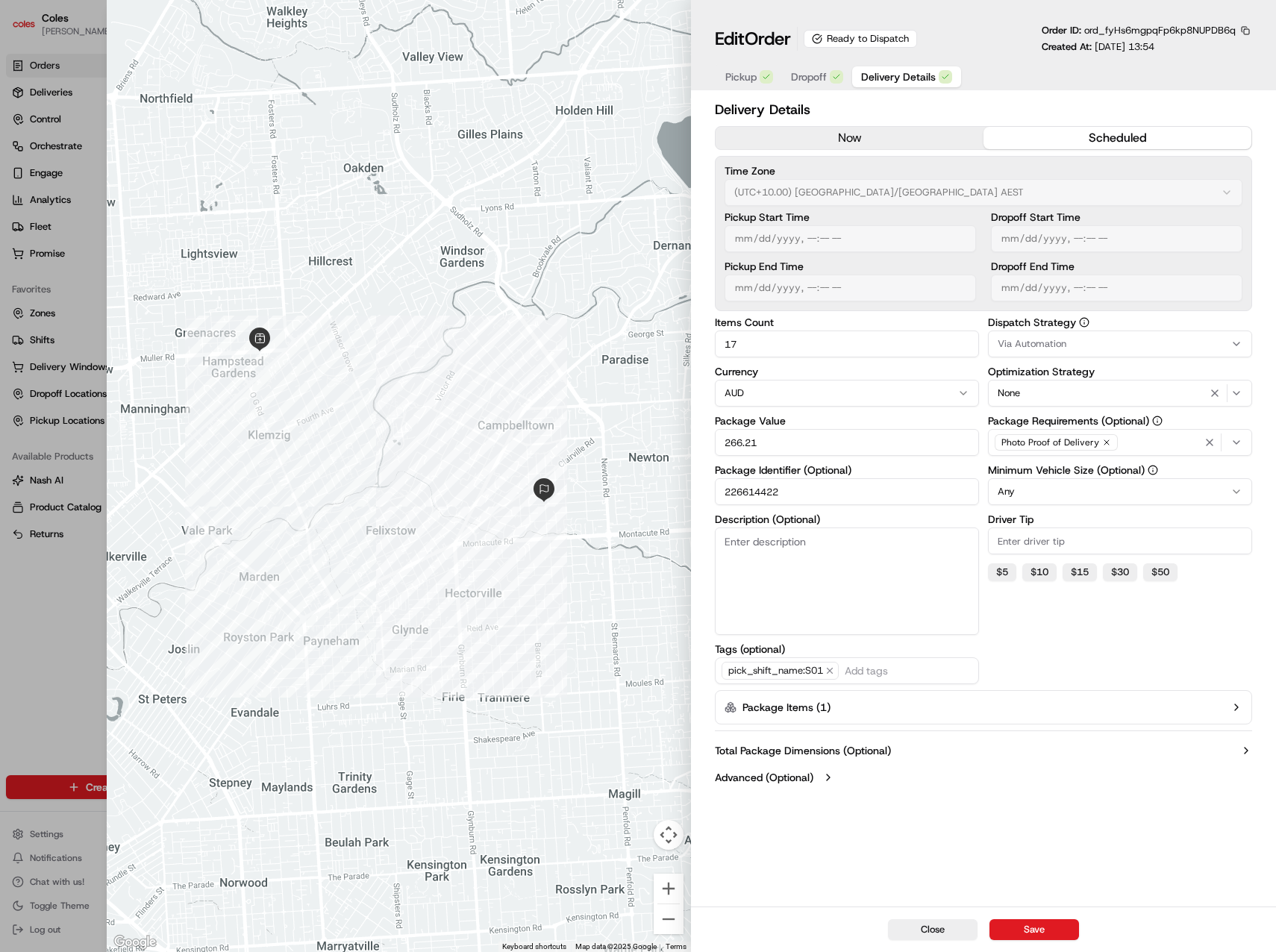
drag, startPoint x: 912, startPoint y: 927, endPoint x: 952, endPoint y: 835, distance: 100.3
click at [934, 874] on div "Edit Order Ready to Dispatch Order ID: ord_fyHs6mgpqFp6kp8NUPDB6q Created At: 0…" at bounding box center [982, 476] width 585 height 952
click at [932, 933] on button "Close" at bounding box center [932, 929] width 90 height 21
type input "1"
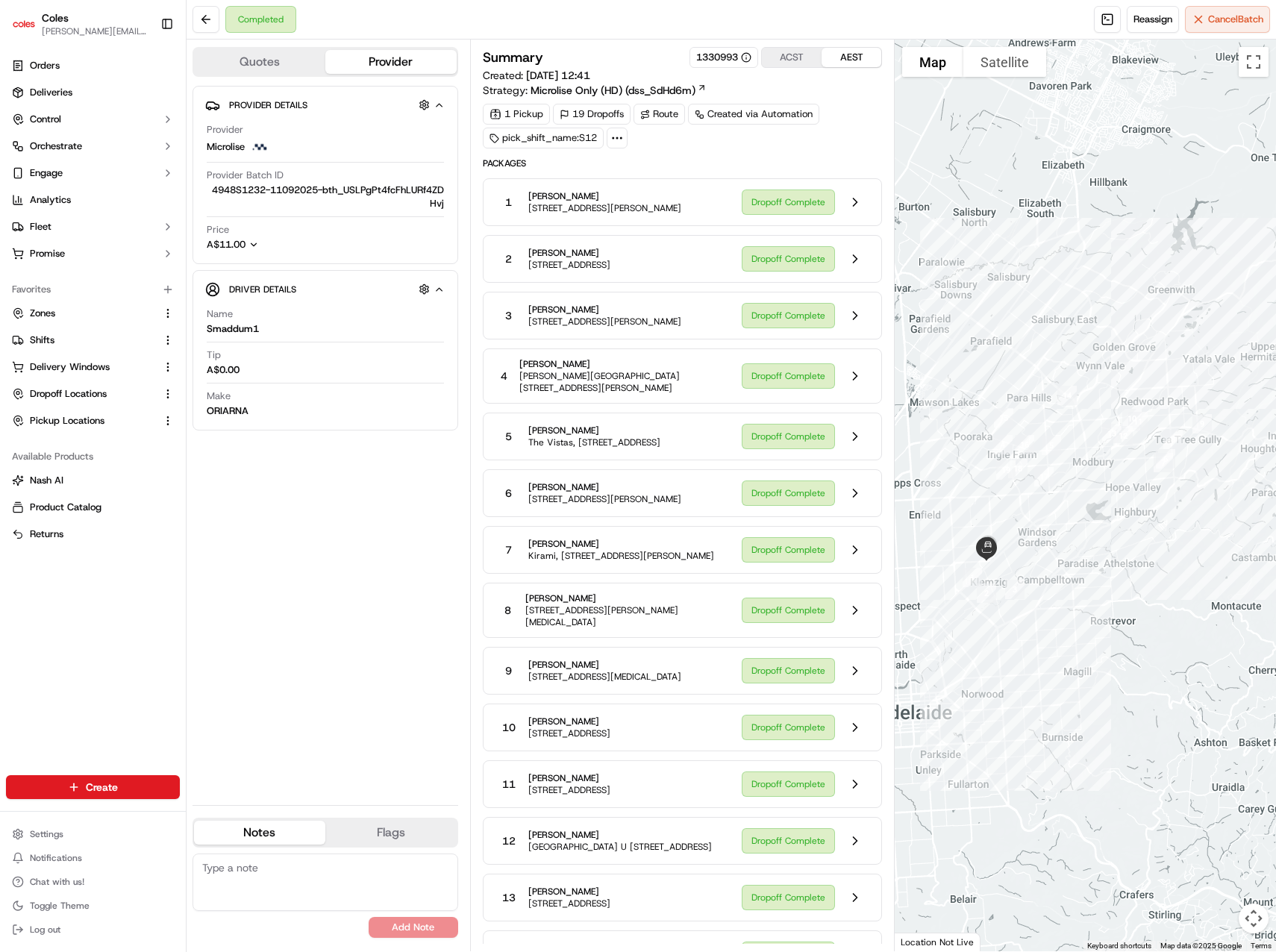
click at [333, 534] on div "Provider Details Hidden ( 3 ) Provider Microlise Provider Batch ID 4948S1232-11…" at bounding box center [325, 439] width 265 height 708
click at [723, 152] on div "Summary 1330993 ACST AEST Created: [DATE] 12:41 Strategy: Microlise Only (HD) (…" at bounding box center [682, 658] width 399 height 1222
click at [721, 155] on div "Summary 1330993 ACST AEST Created: [DATE] 12:41 Strategy: Microlise Only (HD) (…" at bounding box center [682, 658] width 399 height 1222
click at [211, 27] on button at bounding box center [206, 19] width 27 height 27
